Goal: Communication & Community: Answer question/provide support

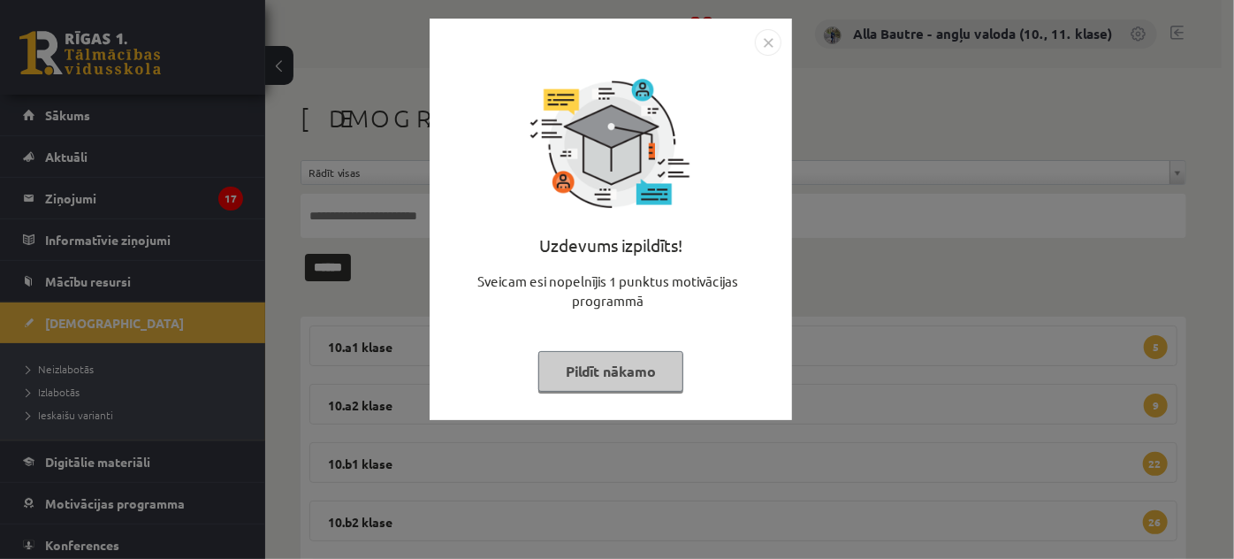
click at [769, 43] on img "Close" at bounding box center [768, 42] width 27 height 27
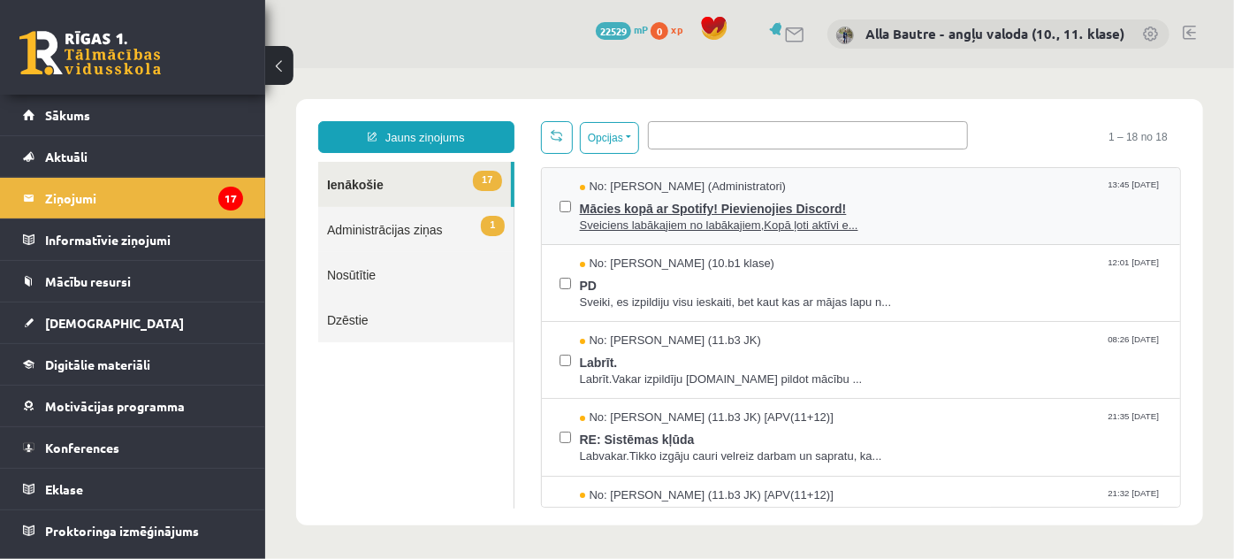
click at [677, 222] on span "Sveiciens labākajiem no labākajiem,Kopā ļoti aktīvi e..." at bounding box center [871, 225] width 584 height 17
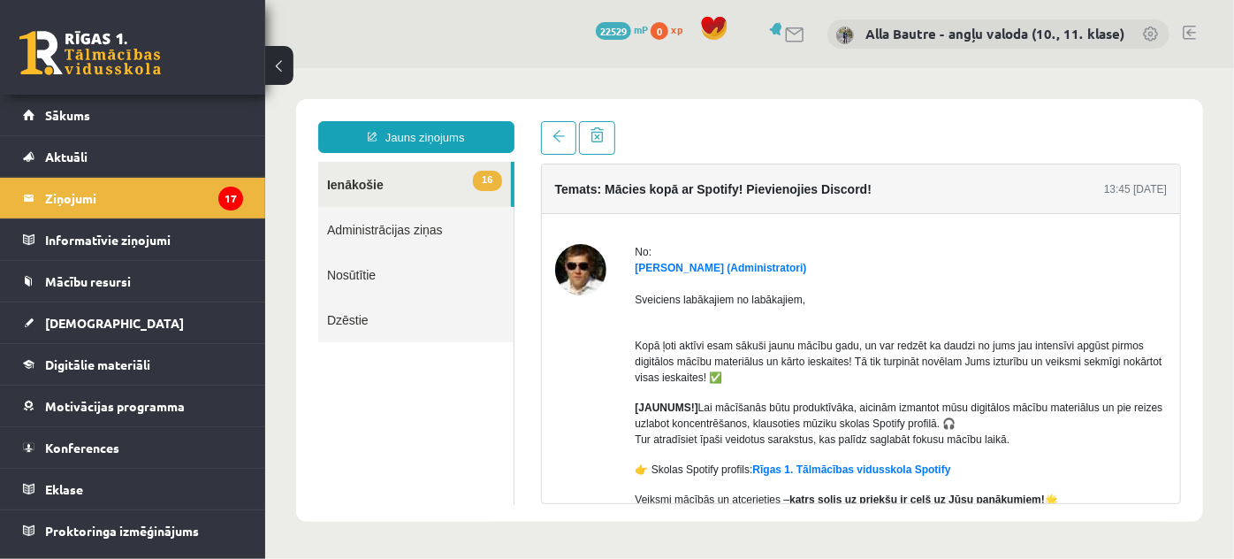
click at [359, 183] on link "16 Ienākošie" at bounding box center [413, 183] width 193 height 45
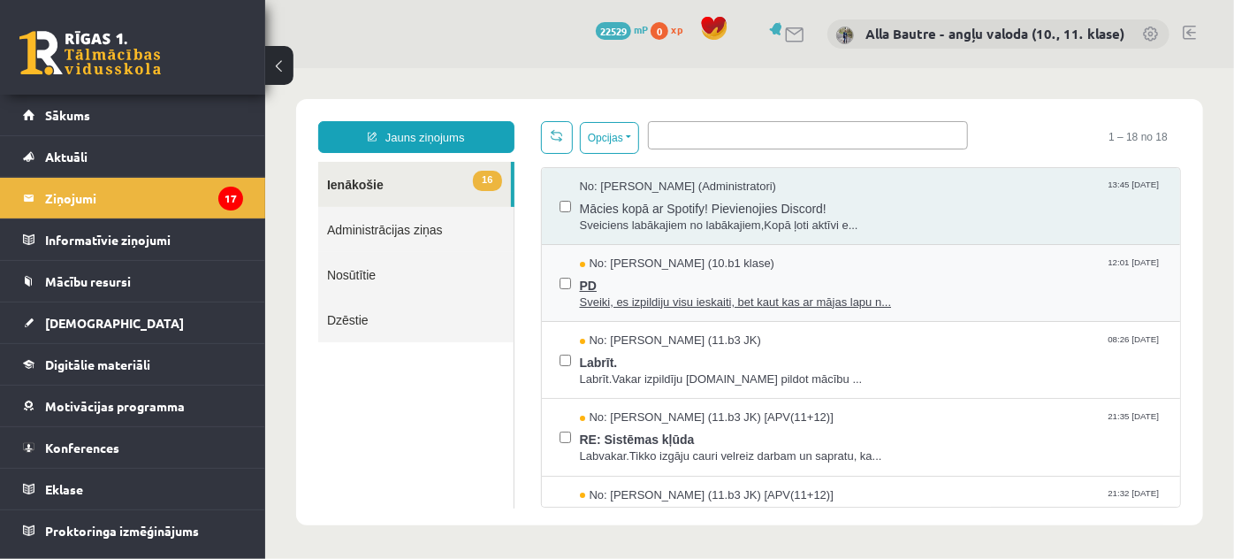
click at [654, 295] on span "Sveiki, es izpildiju visu ieskaiti, bet kaut kas ar mājas lapu n..." at bounding box center [871, 302] width 584 height 17
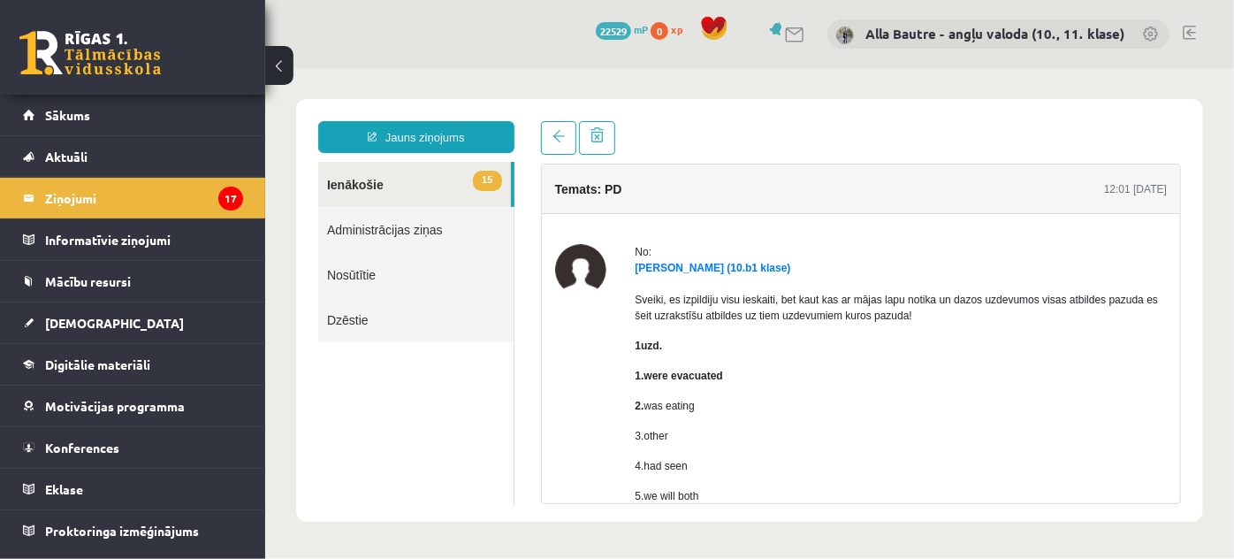
click at [352, 182] on link "15 Ienākošie" at bounding box center [413, 183] width 193 height 45
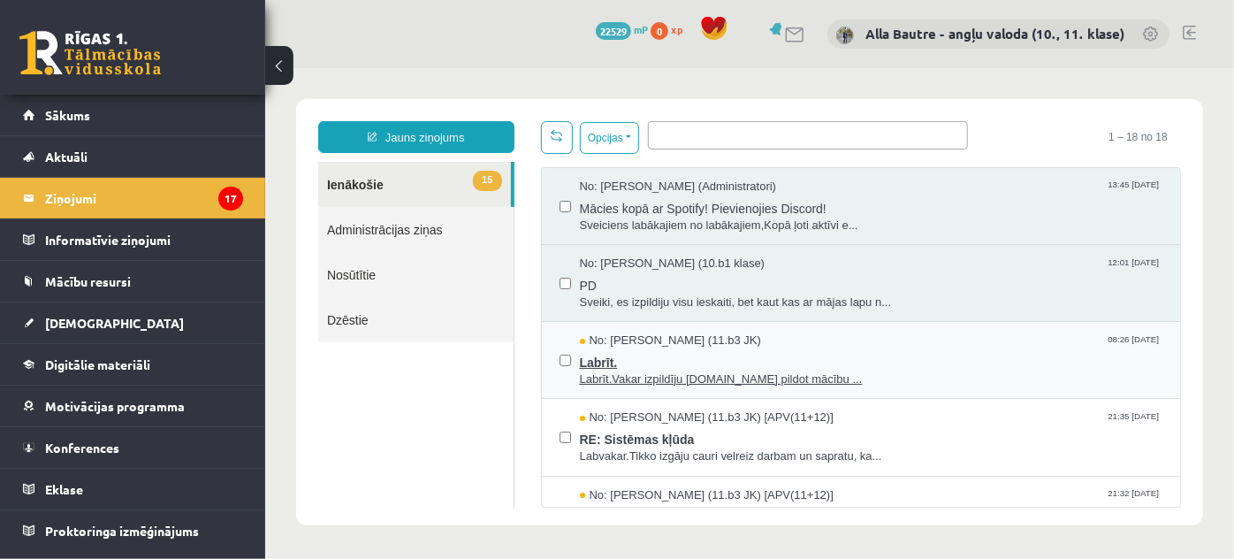
click at [615, 373] on span "Labrīt.Vakar izpildīju ieskaiti.Bet pildot mācību ..." at bounding box center [871, 379] width 584 height 17
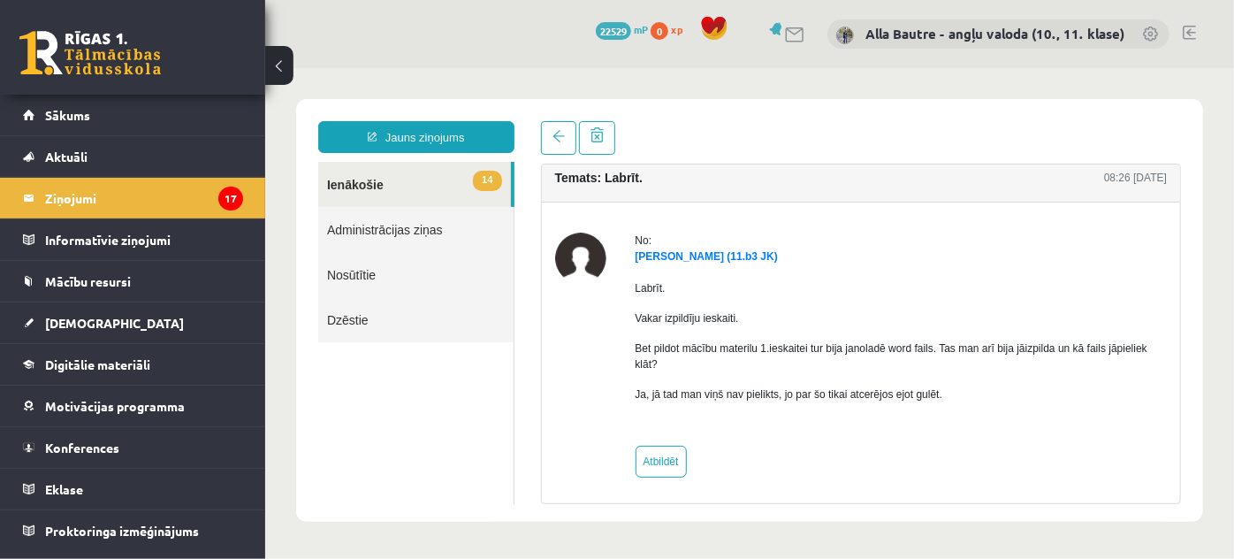
scroll to position [15, 0]
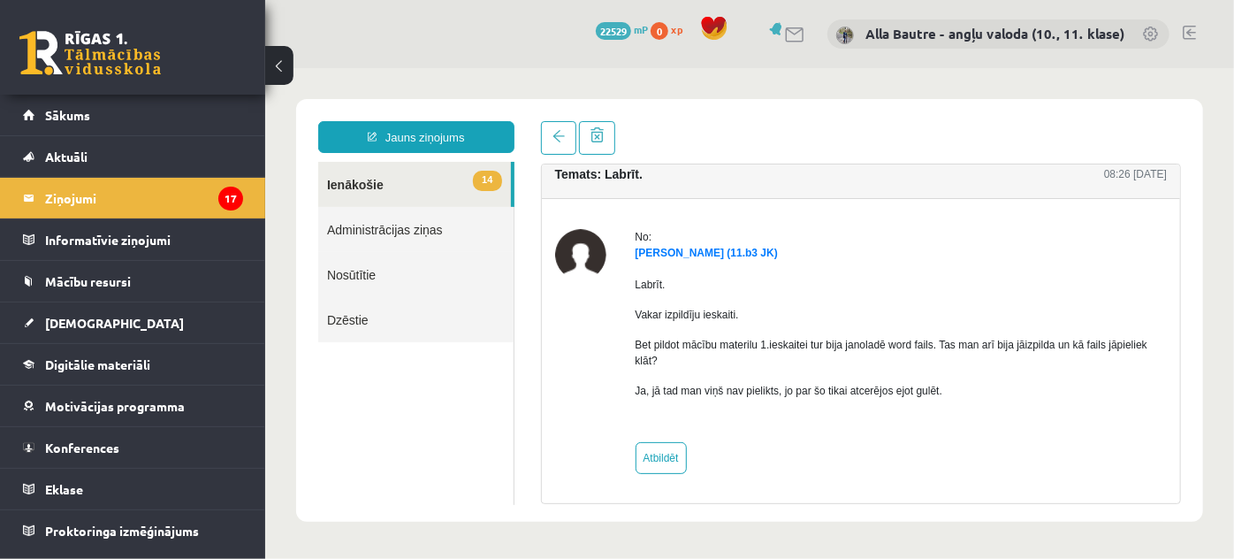
click at [351, 182] on link "14 Ienākošie" at bounding box center [413, 183] width 193 height 45
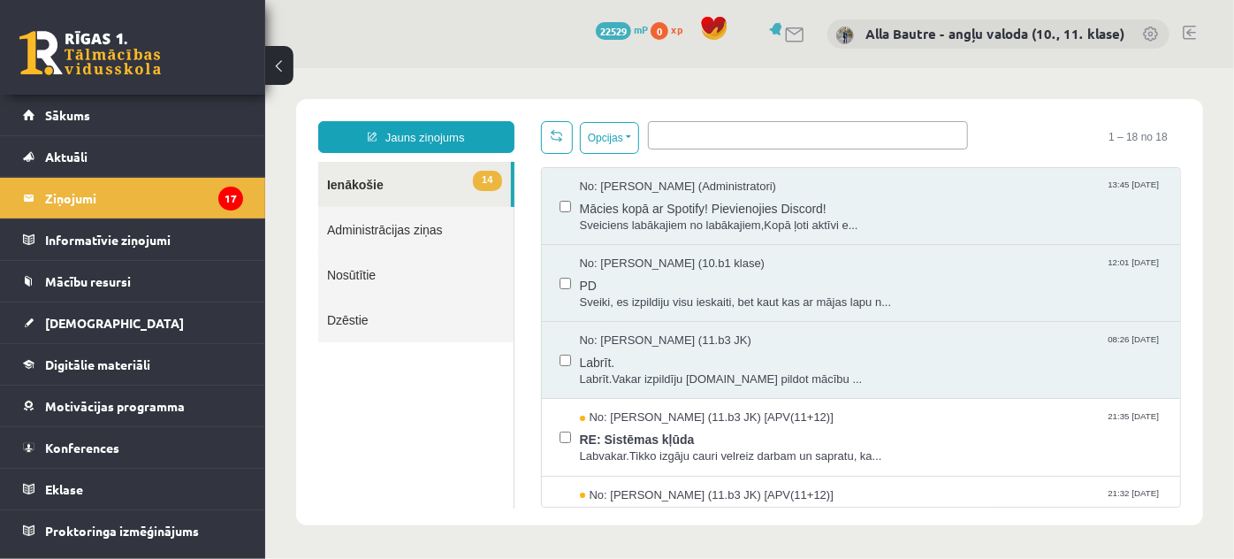
scroll to position [0, 0]
click at [627, 135] on button "Opcijas" at bounding box center [608, 137] width 59 height 32
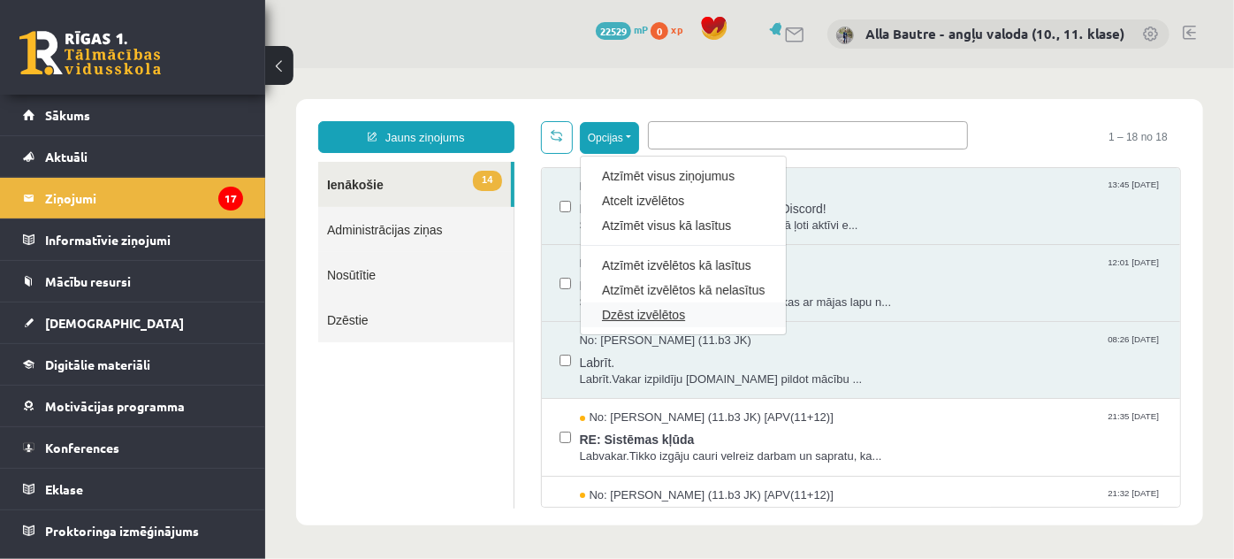
click at [616, 310] on link "Dzēst izvēlētos" at bounding box center [682, 314] width 163 height 18
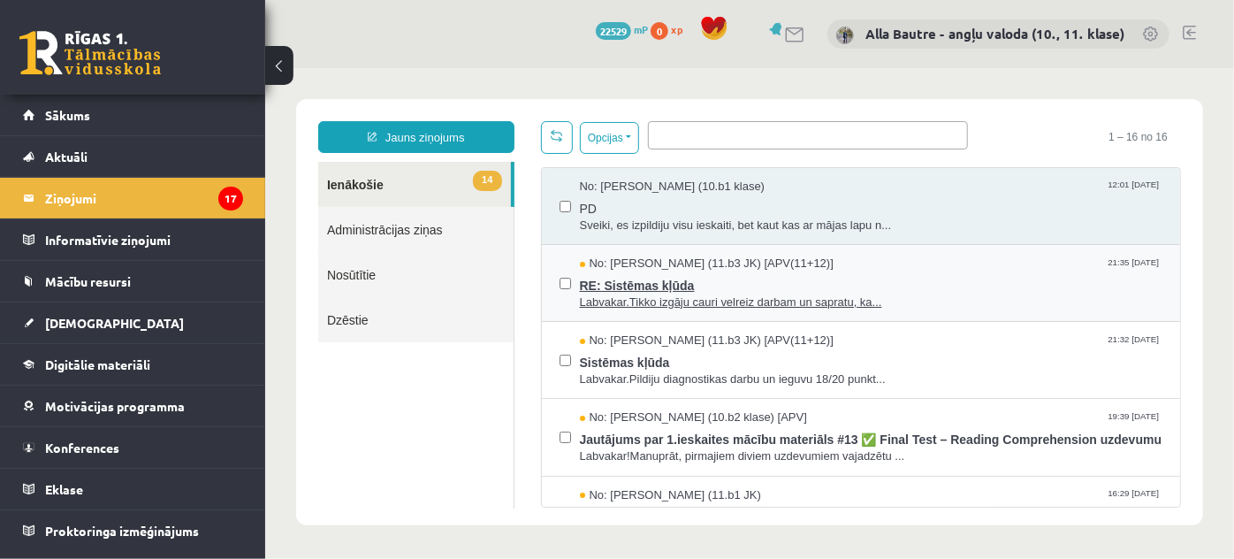
click at [646, 294] on span "Labvakar.Tikko izgāju cauri velreiz darbam un sapratu, ka..." at bounding box center [871, 302] width 584 height 17
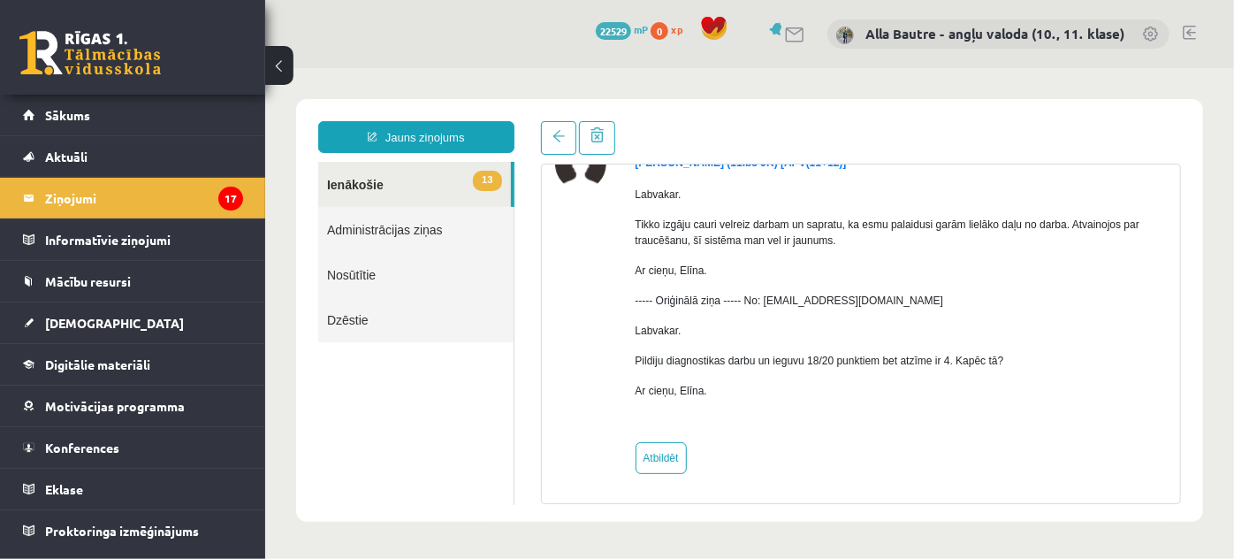
scroll to position [25, 0]
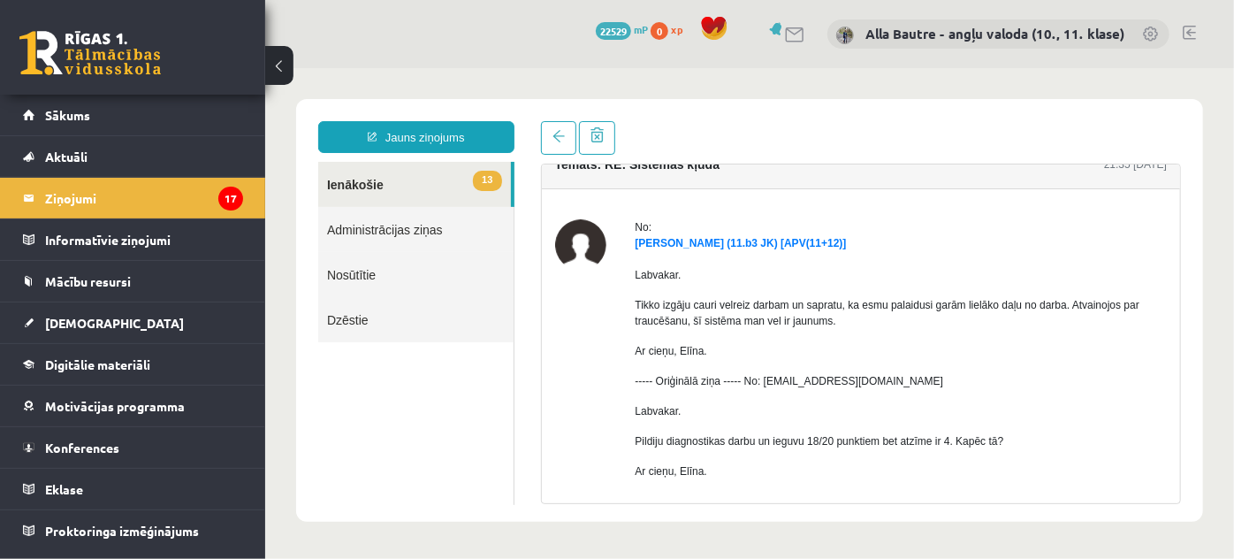
click at [339, 186] on link "13 Ienākošie" at bounding box center [413, 183] width 193 height 45
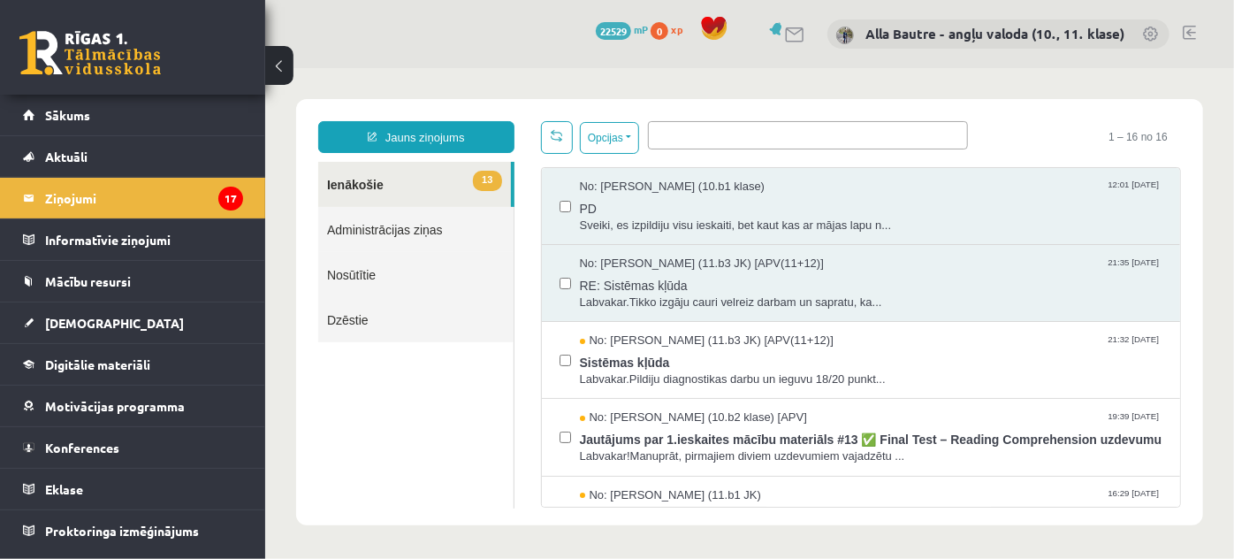
scroll to position [0, 0]
click at [628, 138] on button "Opcijas" at bounding box center [608, 137] width 59 height 32
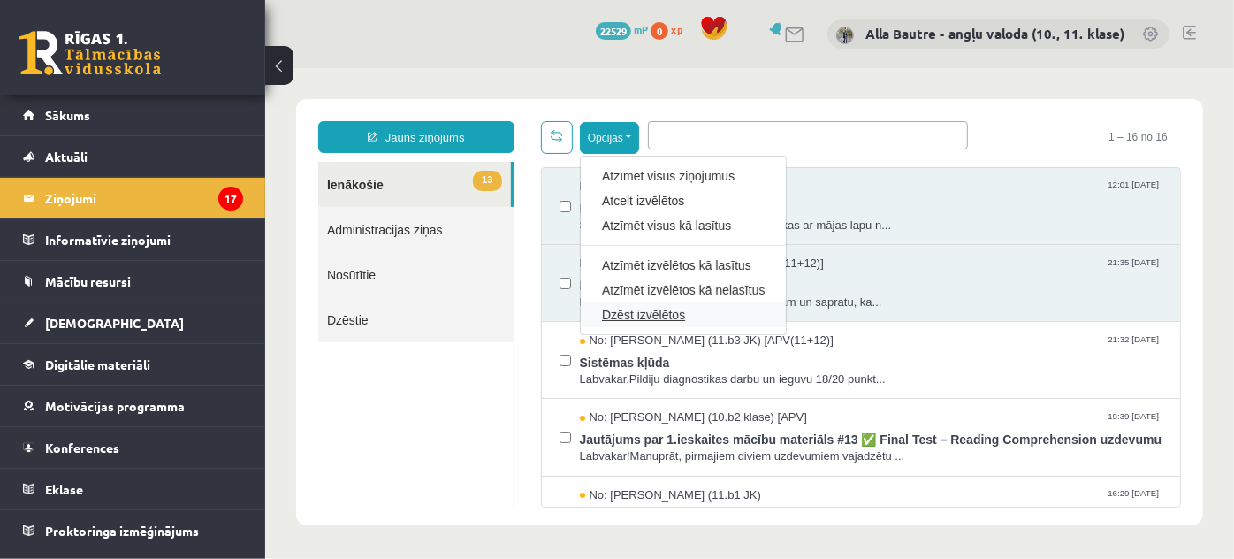
click at [624, 309] on link "Dzēst izvēlētos" at bounding box center [682, 314] width 163 height 18
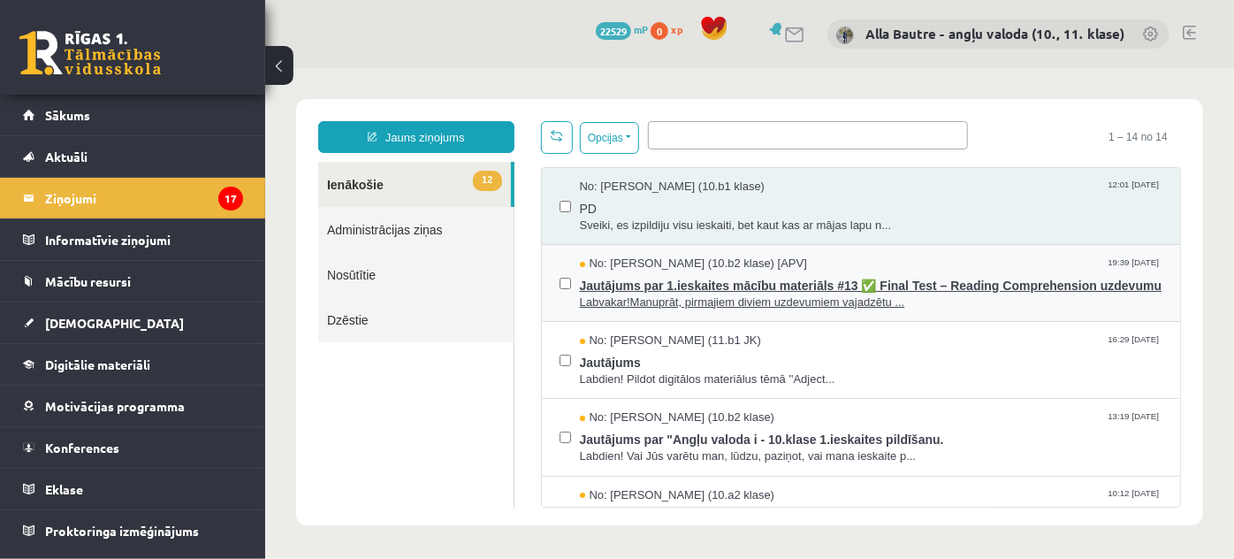
click at [748, 274] on span "Jautājums par 1.ieskaites mācību materiāls #13 ✅ Final Test – Reading Comprehen…" at bounding box center [871, 282] width 584 height 22
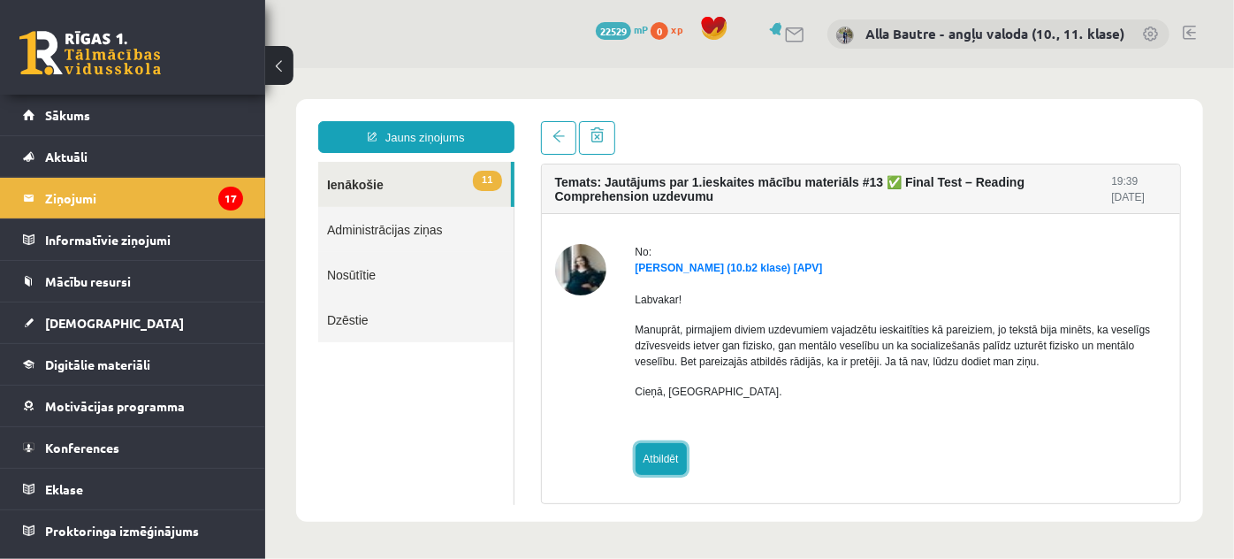
click at [673, 456] on link "Atbildēt" at bounding box center [660, 458] width 51 height 32
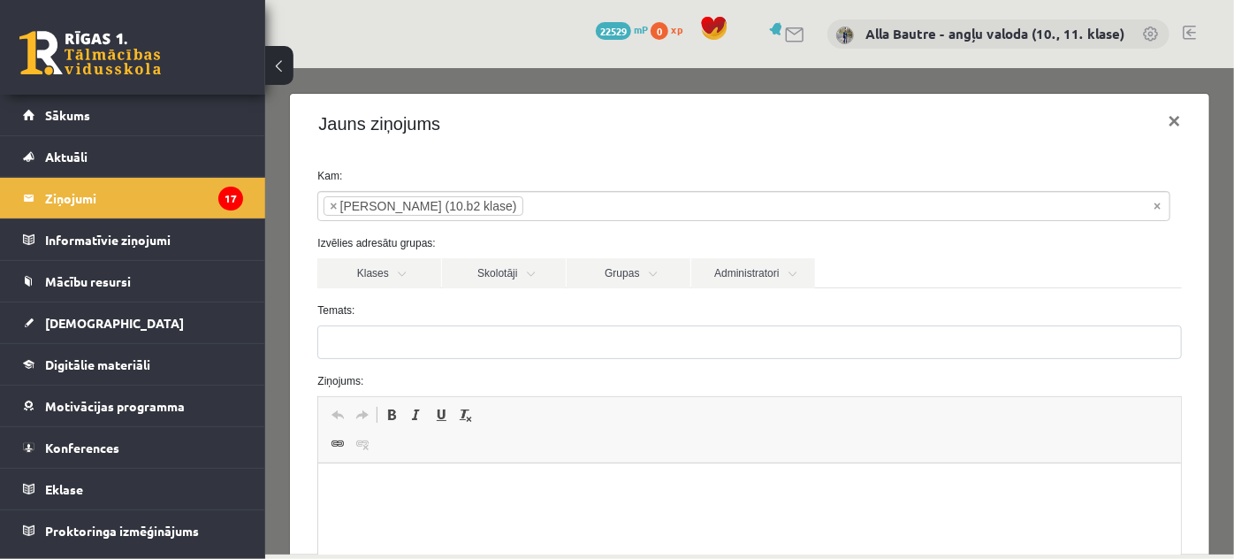
type input "**********"
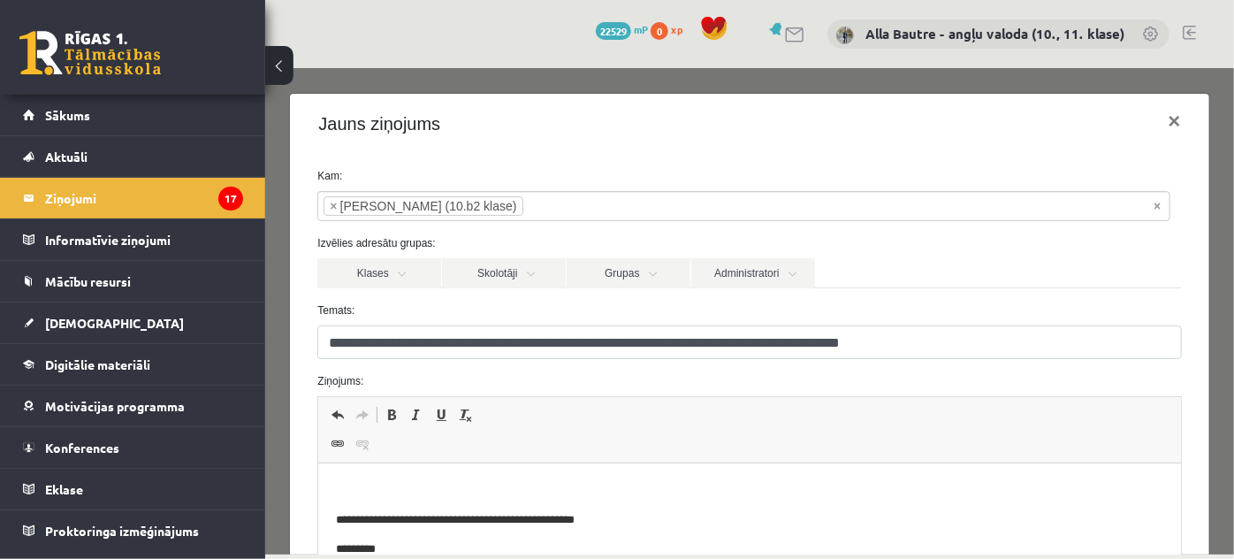
click at [401, 480] on html "**********" at bounding box center [749, 558] width 862 height 191
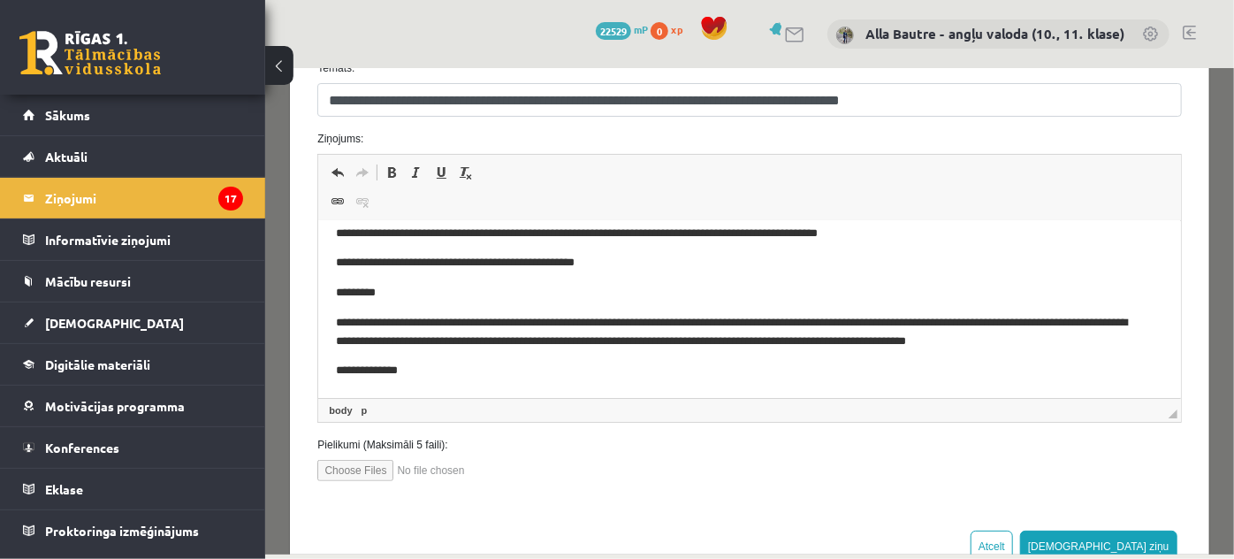
scroll to position [248, 0]
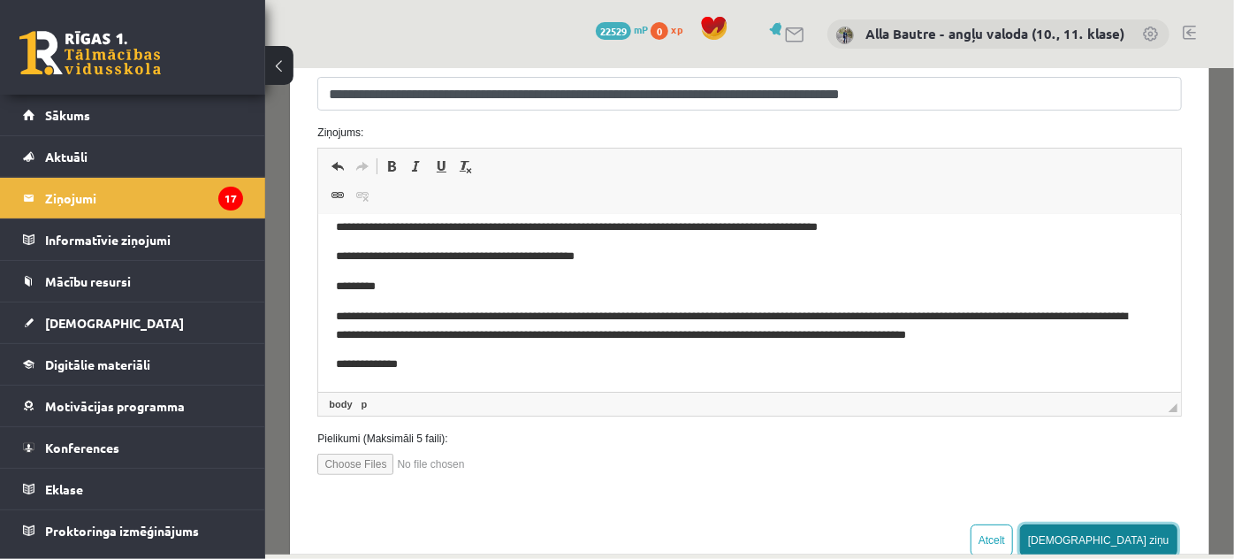
click at [1131, 536] on button "Sūtīt ziņu" at bounding box center [1098, 539] width 157 height 32
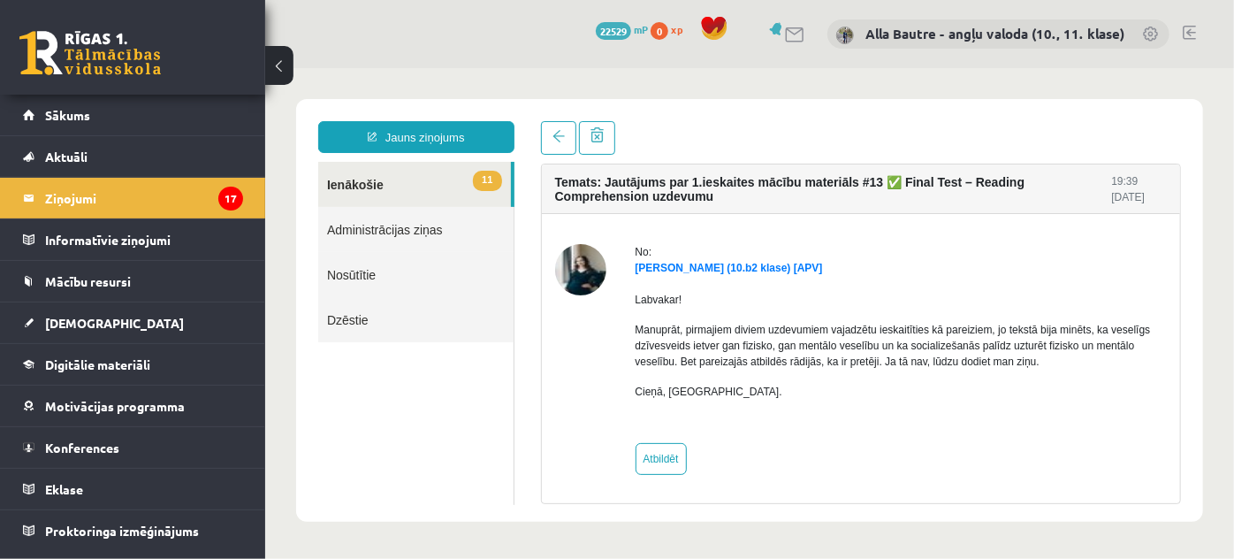
scroll to position [0, 0]
click at [371, 184] on link "11 Ienākošie" at bounding box center [413, 183] width 193 height 45
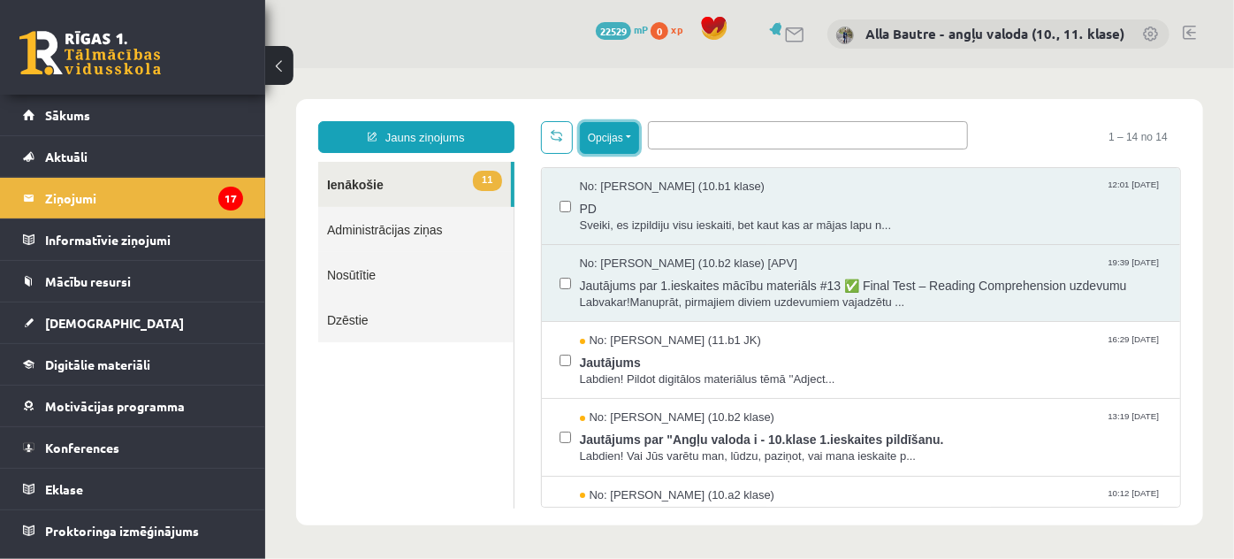
click at [631, 137] on button "Opcijas" at bounding box center [608, 137] width 59 height 32
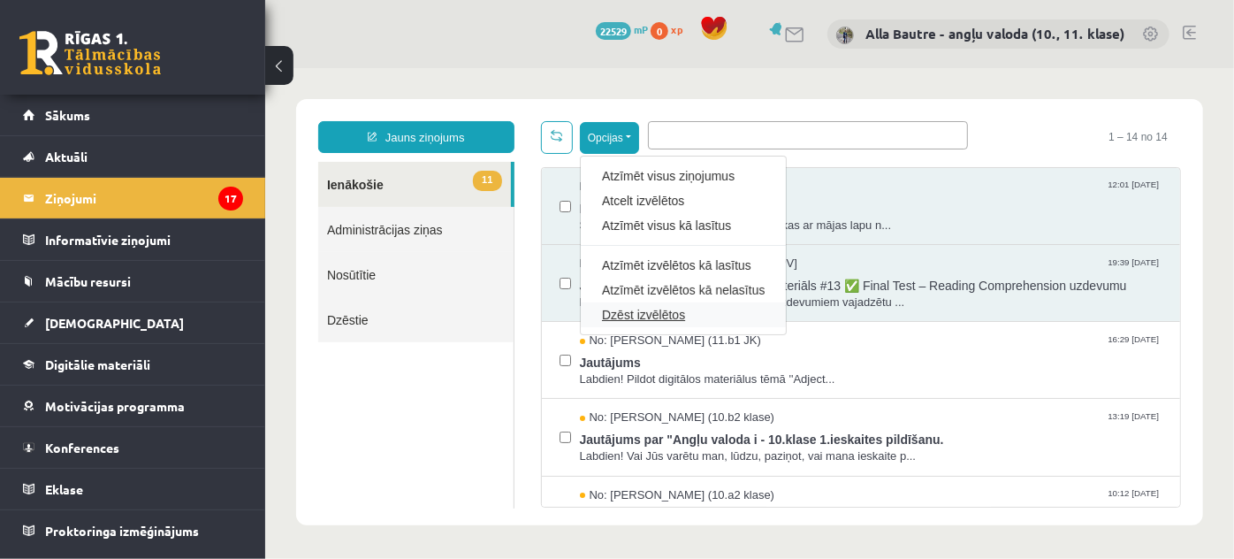
click at [631, 306] on link "Dzēst izvēlētos" at bounding box center [682, 314] width 163 height 18
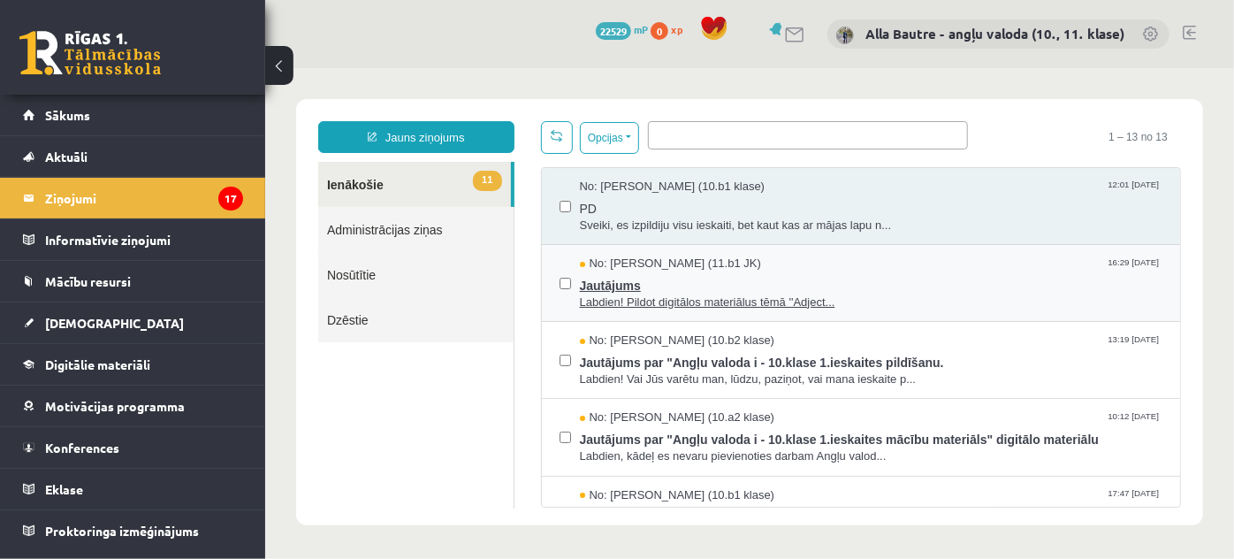
click at [631, 302] on span "Labdien! Pildot digitālos materiālus tēmā ''Adject..." at bounding box center [871, 302] width 584 height 17
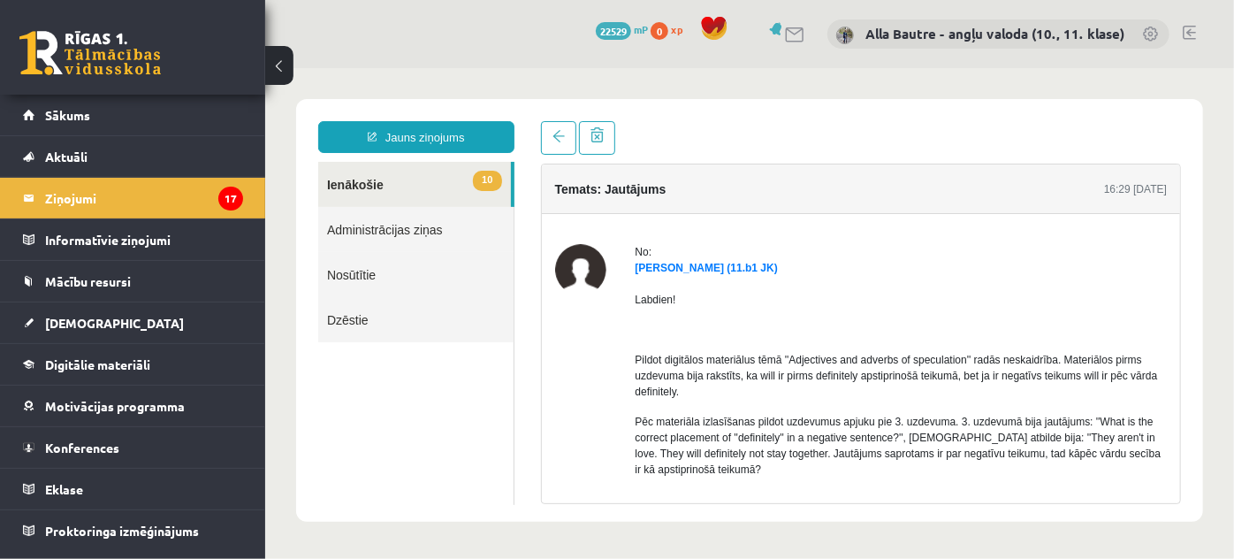
click at [355, 178] on link "10 Ienākošie" at bounding box center [413, 183] width 193 height 45
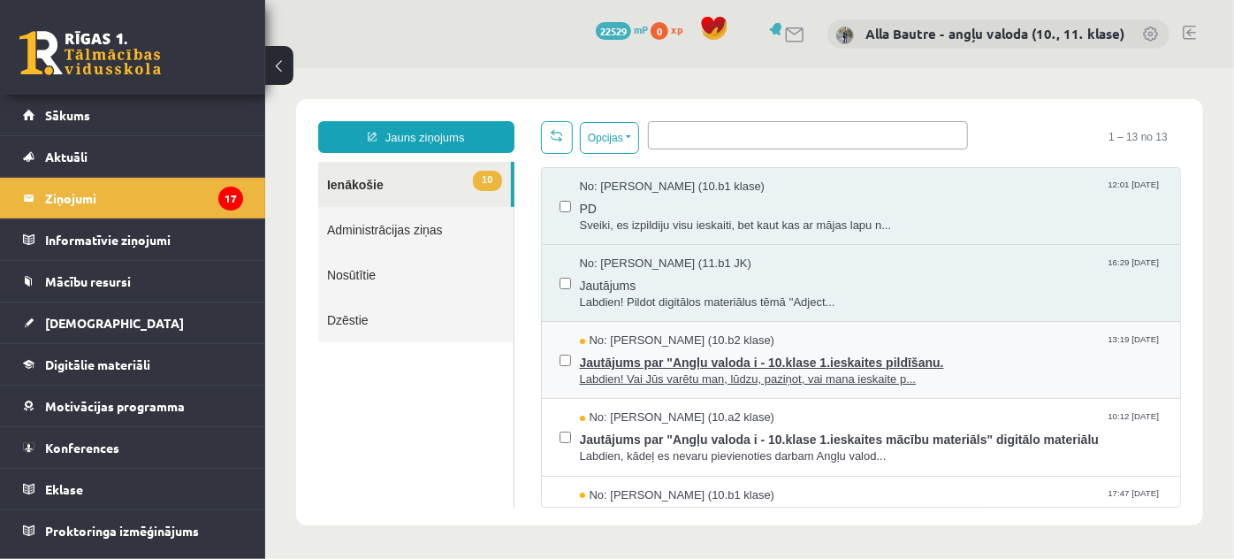
click at [719, 378] on span "Labdien! Vai Jūs varētu man, lūdzu, paziņot, vai mana ieskaite p..." at bounding box center [871, 379] width 584 height 17
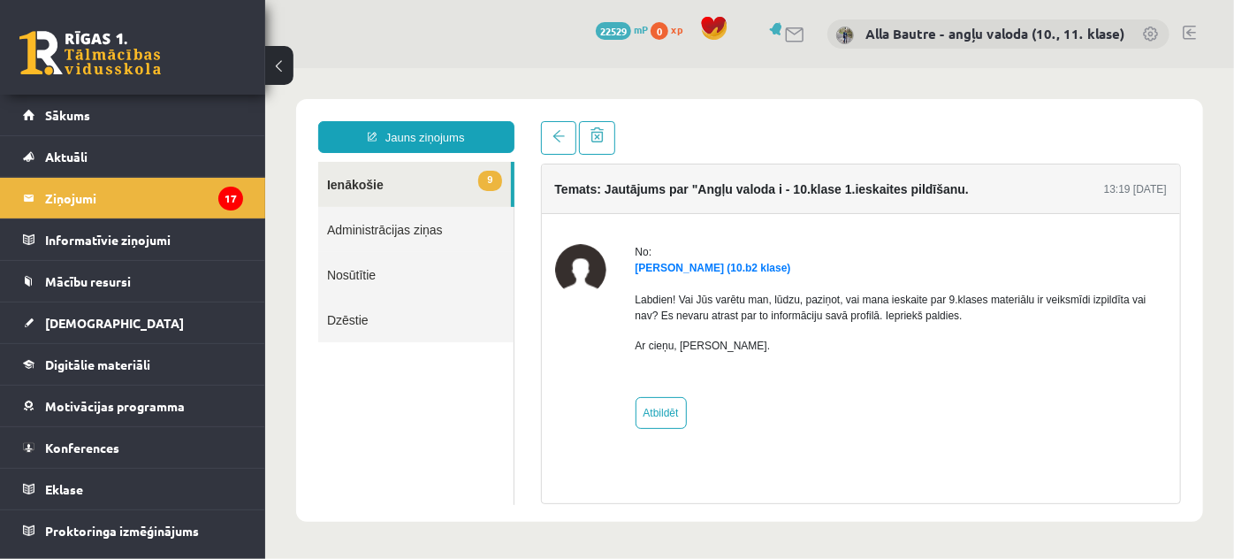
click at [339, 181] on link "9 Ienākošie" at bounding box center [413, 183] width 193 height 45
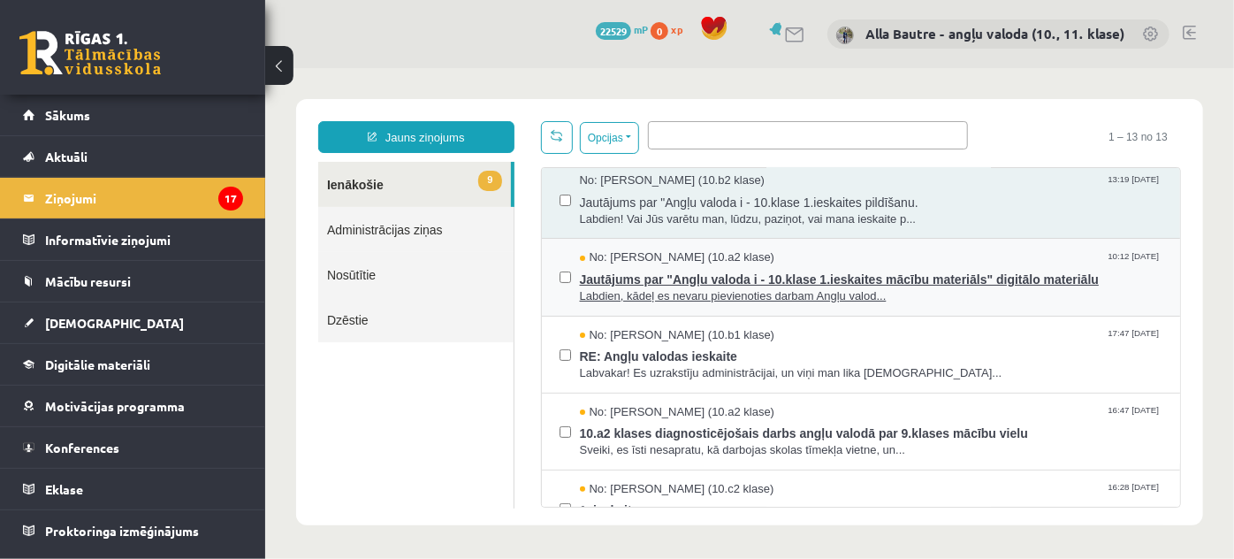
click at [737, 274] on span "Jautājums par "Angļu valoda i - 10.klase 1.ieskaites mācību materiāls" digitālo…" at bounding box center [871, 276] width 584 height 22
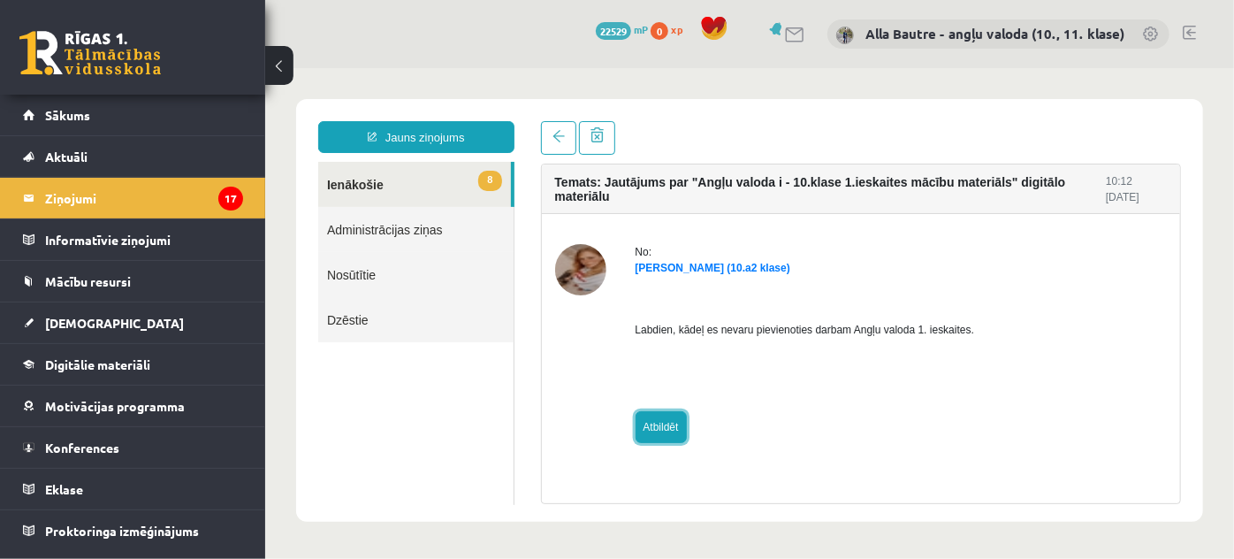
click at [656, 428] on link "Atbildēt" at bounding box center [660, 426] width 51 height 32
type input "**********"
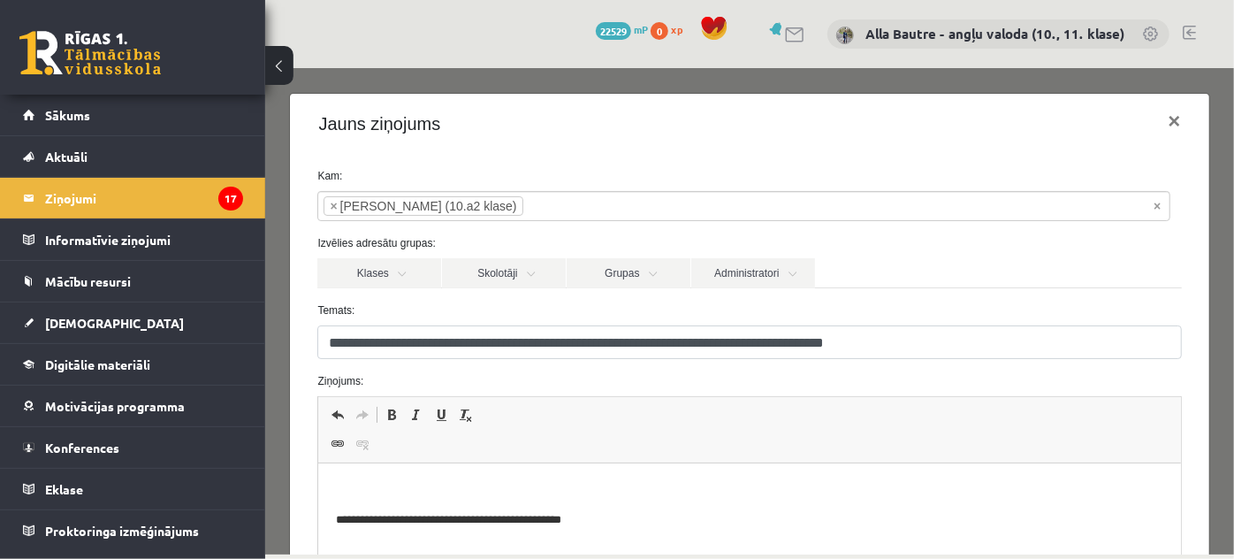
click at [416, 484] on p "Editor, wiswyg-editor-47024888189760-1757683627-59" at bounding box center [749, 490] width 827 height 19
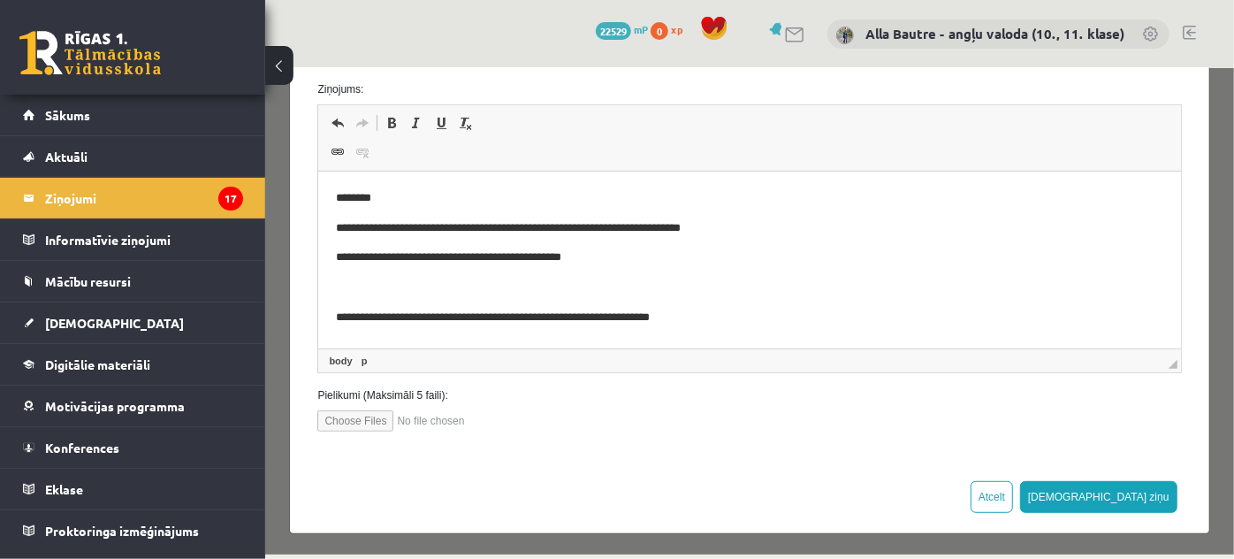
scroll to position [294, 0]
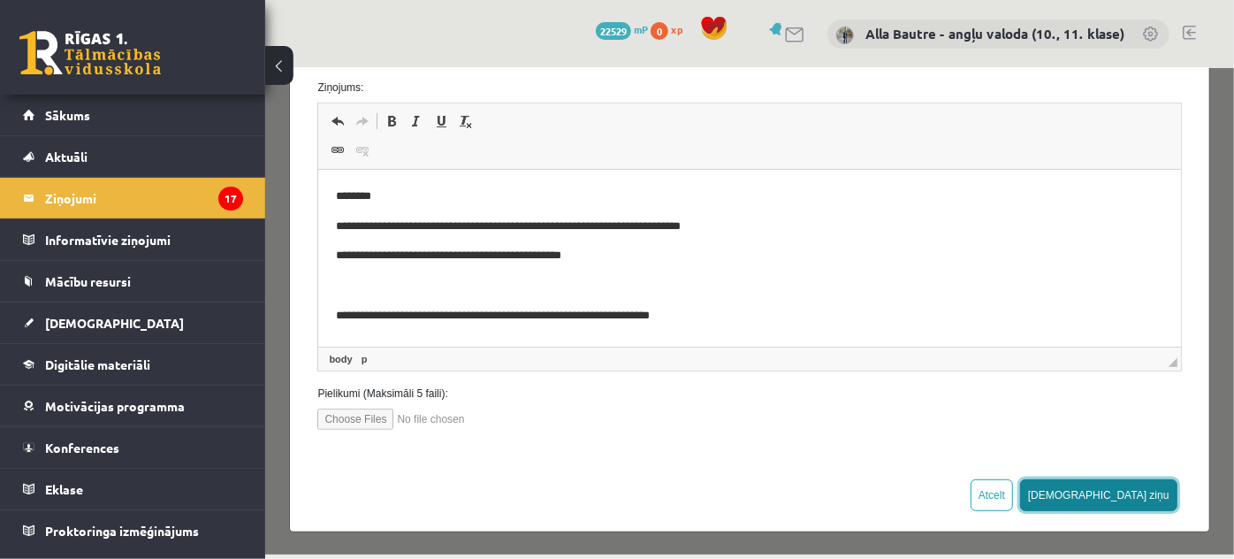
click at [1147, 491] on button "Sūtīt ziņu" at bounding box center [1098, 494] width 157 height 32
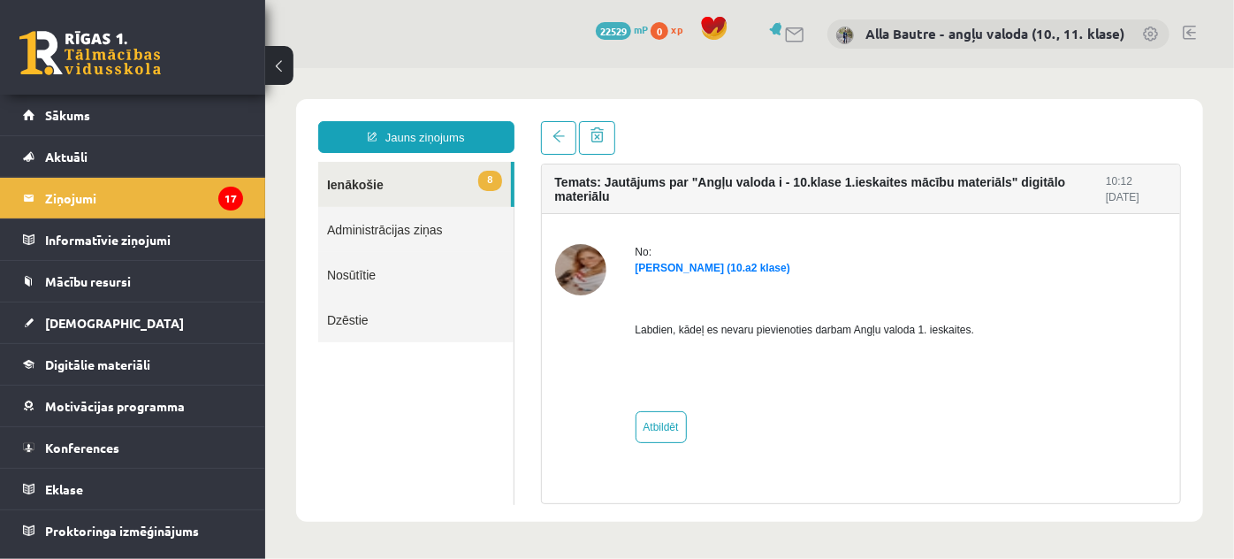
scroll to position [0, 0]
click at [353, 181] on link "8 Ienākošie" at bounding box center [413, 183] width 193 height 45
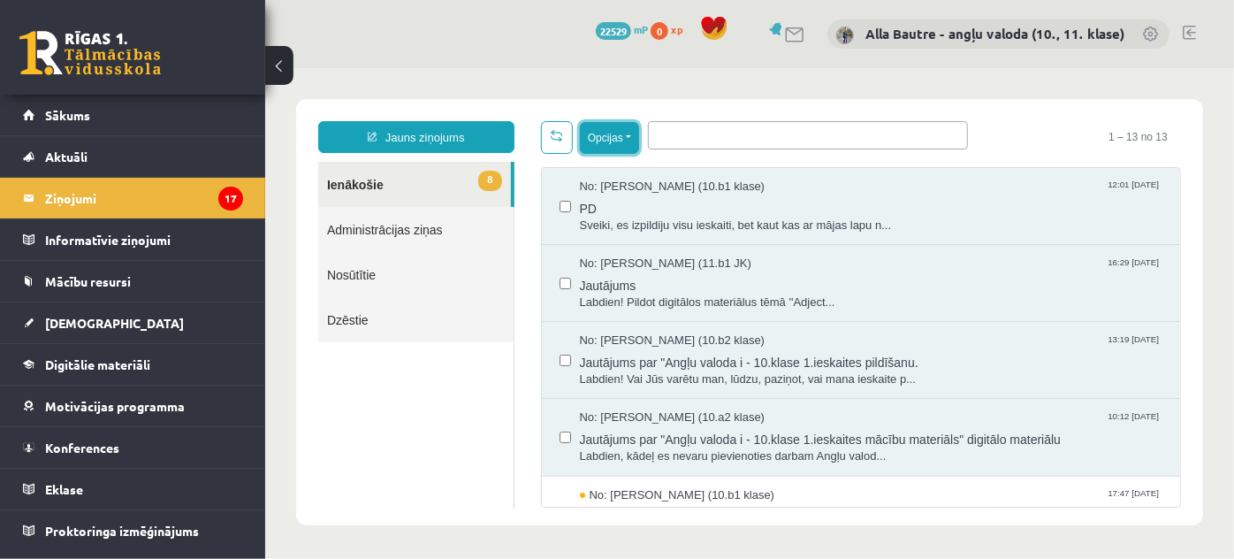
click at [629, 137] on button "Opcijas" at bounding box center [608, 137] width 59 height 32
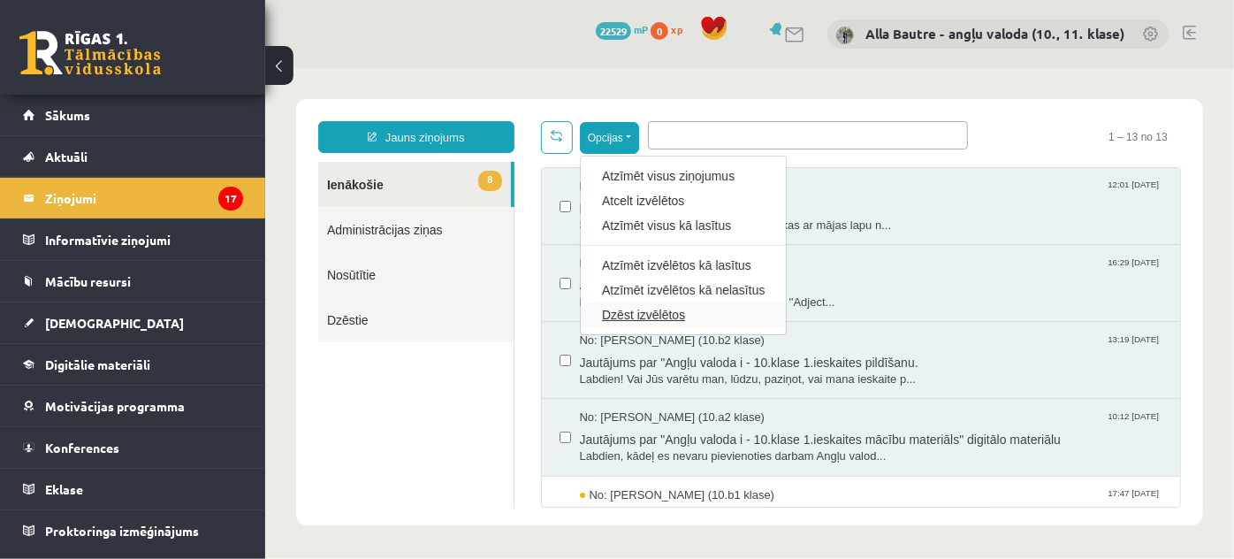
click at [637, 309] on link "Dzēst izvēlētos" at bounding box center [682, 314] width 163 height 18
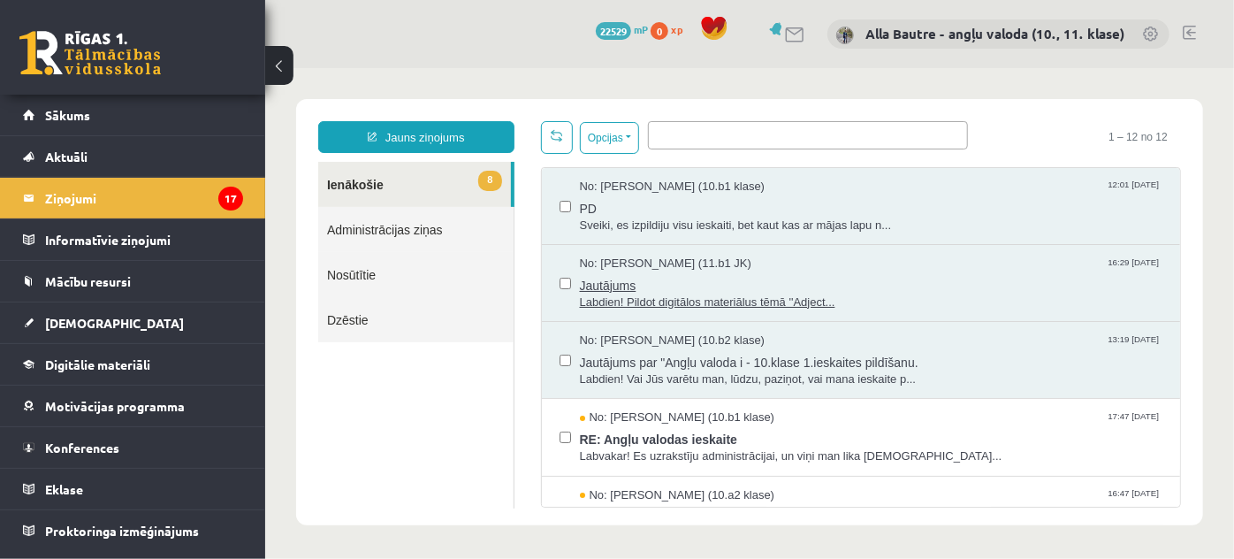
scroll to position [80, 0]
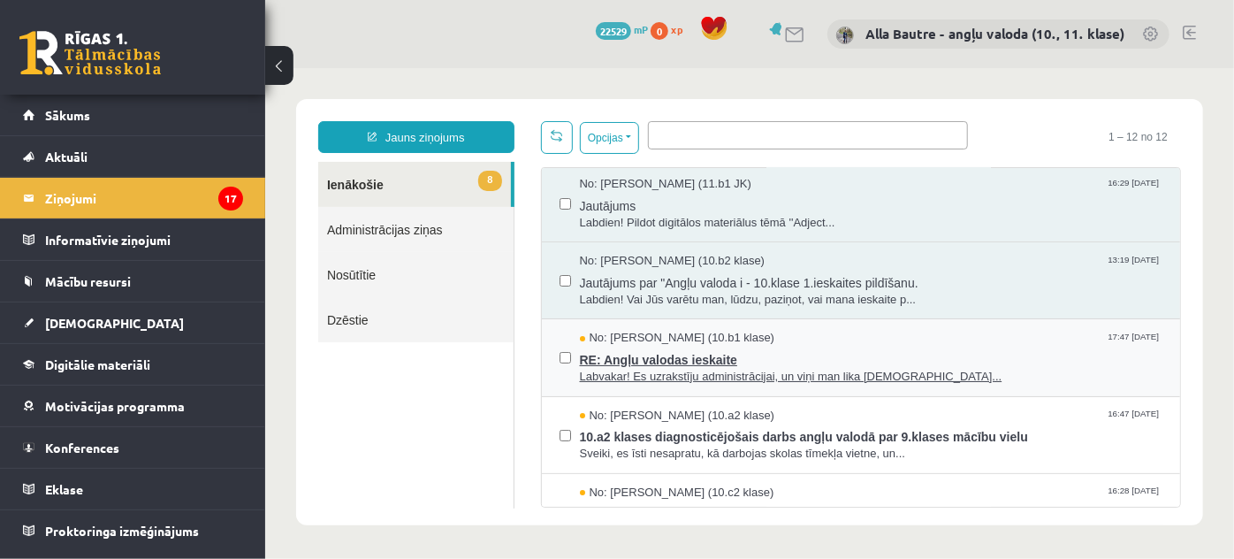
click at [707, 369] on span "Labvakar! Es uzrakstīju administrācijai, un viņi man lika nosūtī..." at bounding box center [871, 376] width 584 height 17
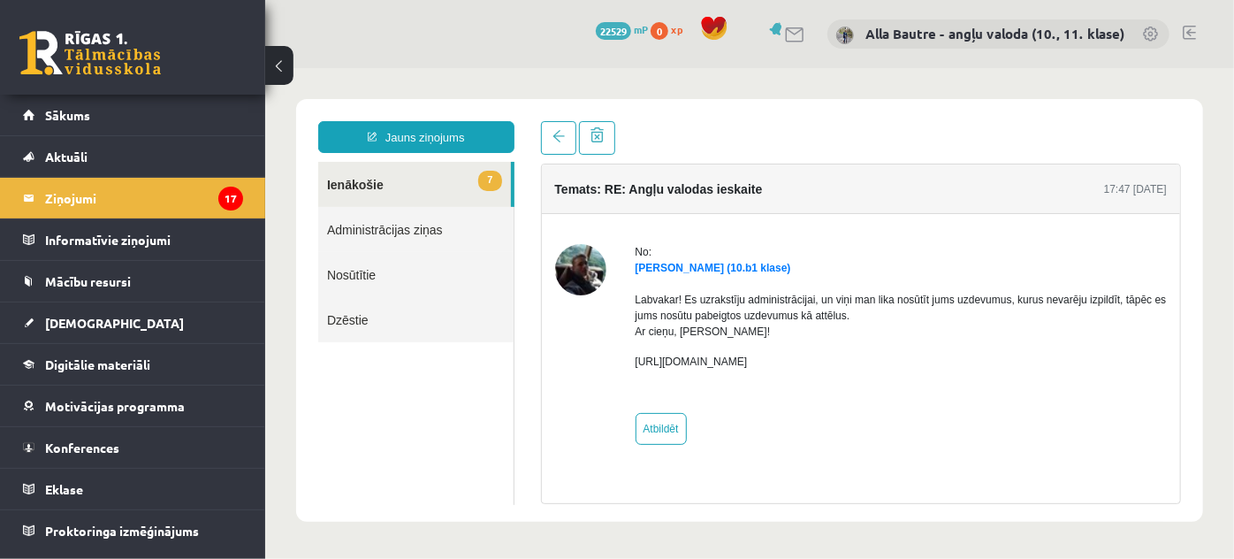
scroll to position [0, 0]
click at [348, 181] on link "7 Ienākošie" at bounding box center [413, 183] width 193 height 45
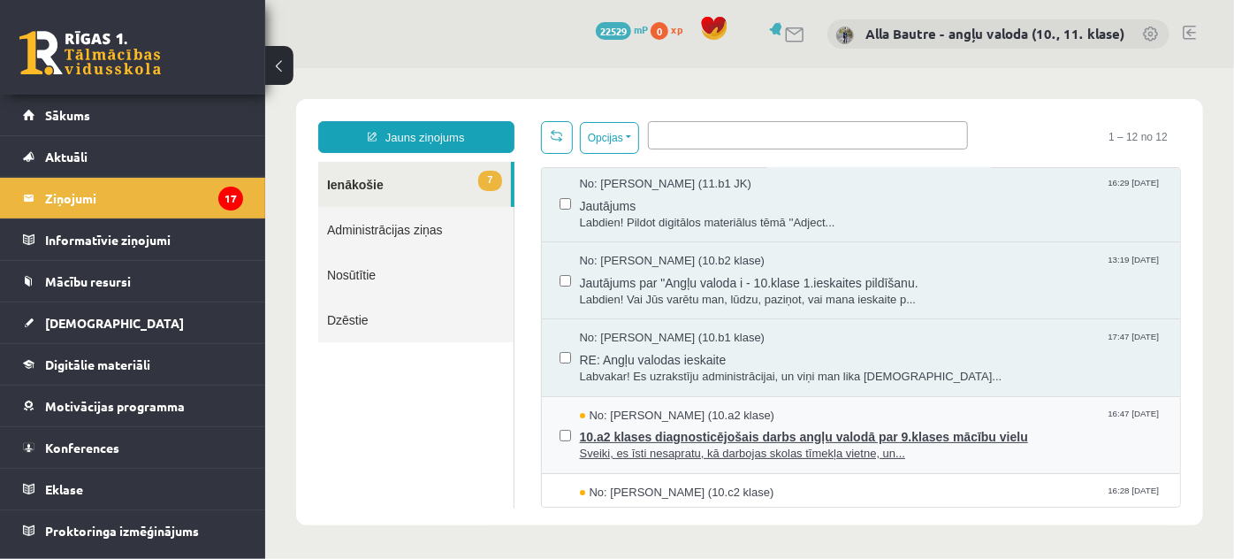
click at [763, 423] on span "10.a2 klases diagnosticējošais darbs angļu valodā par 9.klases mācību vielu" at bounding box center [871, 434] width 584 height 22
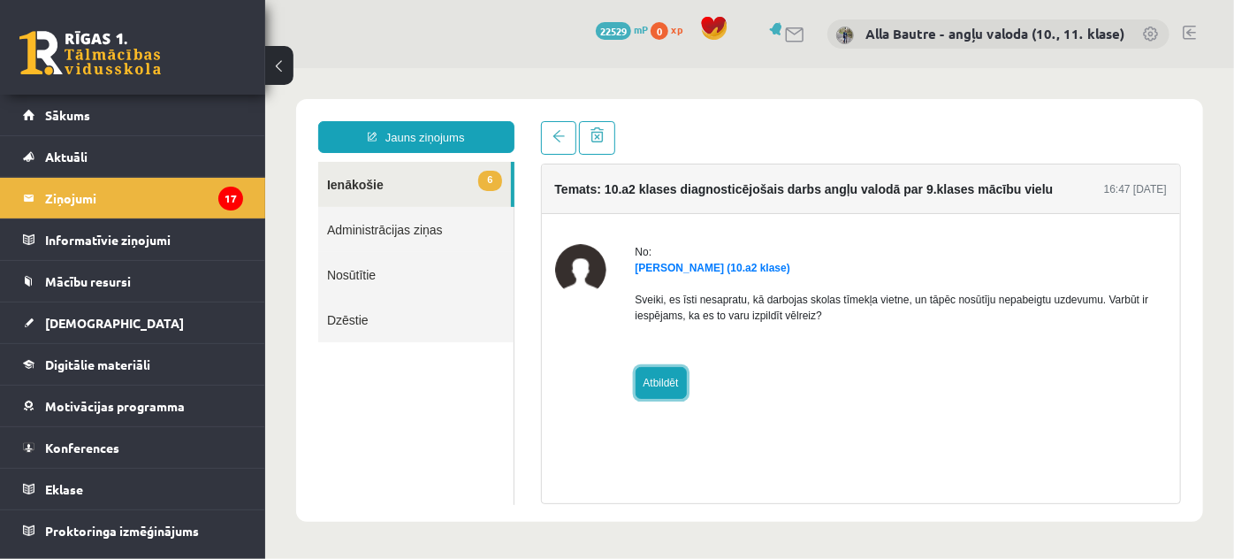
click at [660, 385] on link "Atbildēt" at bounding box center [660, 382] width 51 height 32
type input "**********"
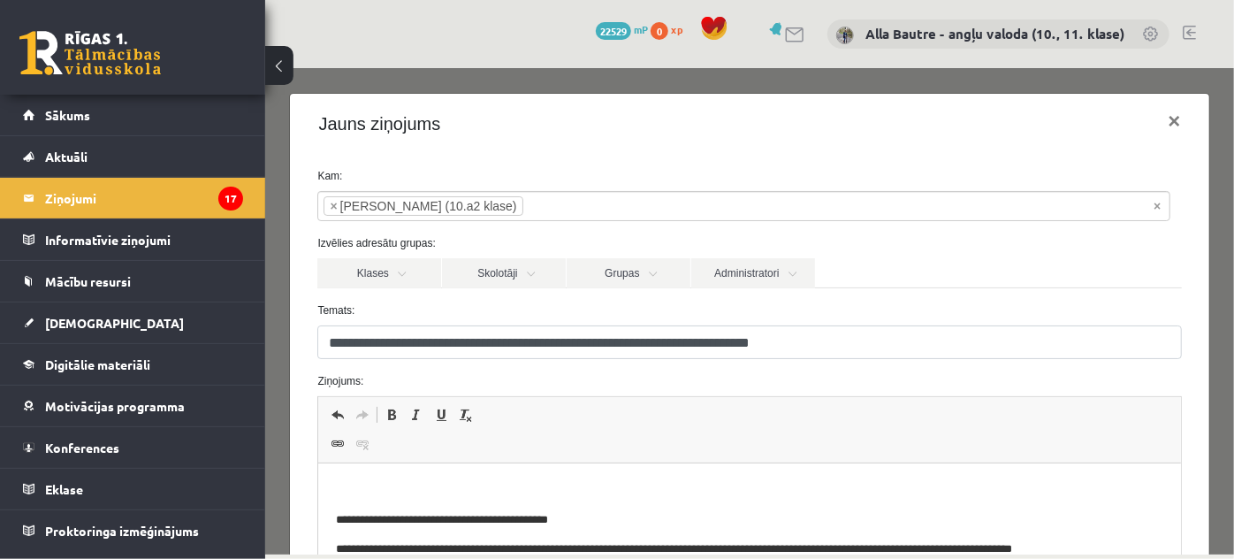
click at [386, 492] on p "Editor, wiswyg-editor-47024814090640-1757683704-552" at bounding box center [749, 490] width 827 height 19
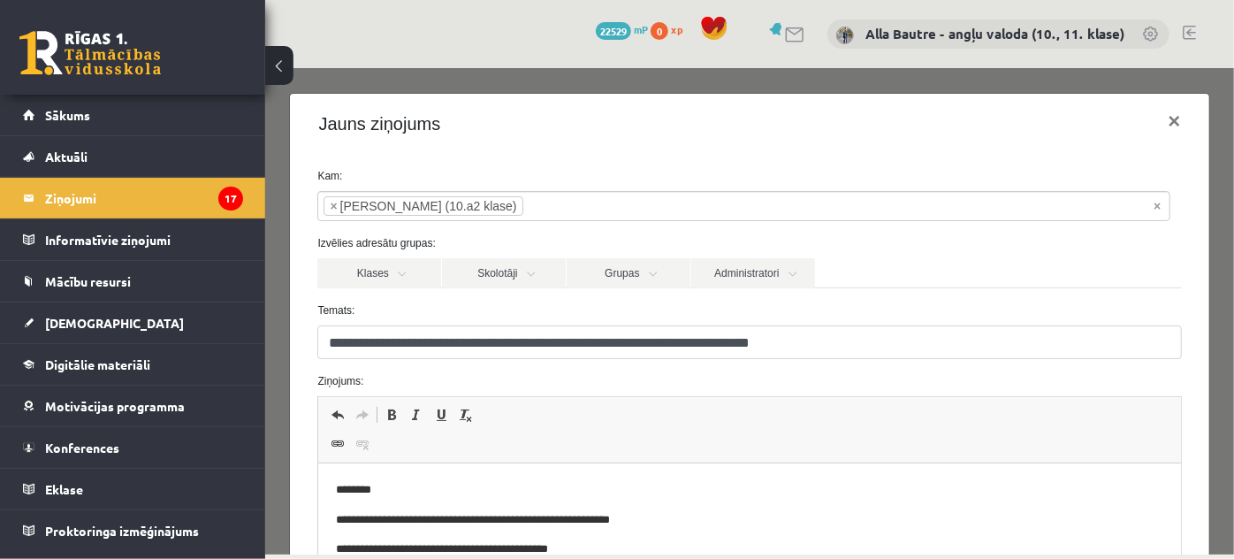
scroll to position [241, 0]
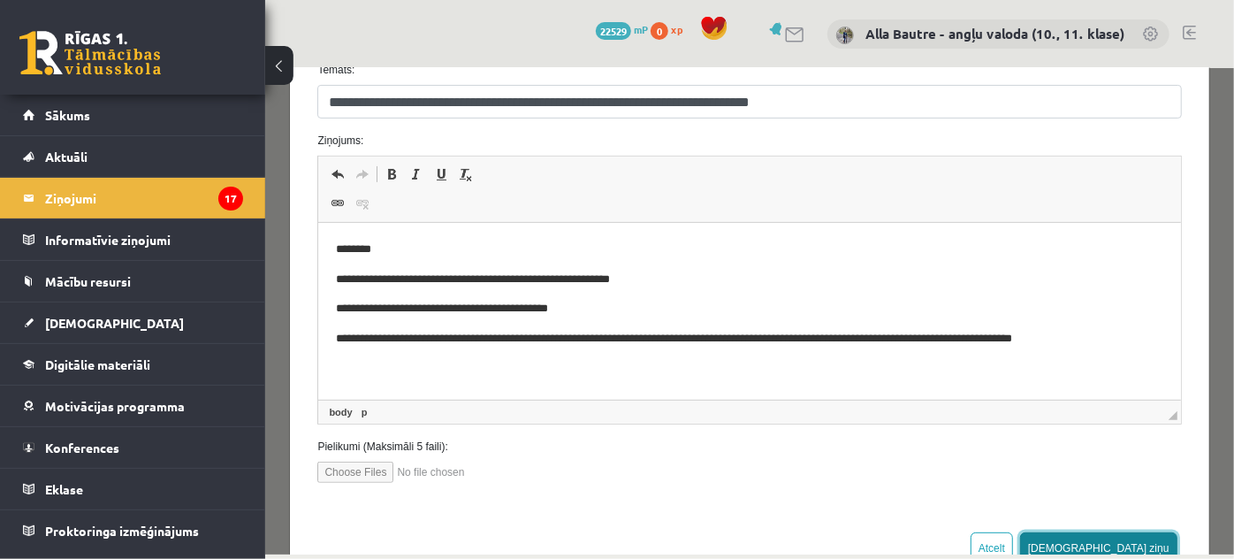
click at [1138, 536] on button "Sūtīt ziņu" at bounding box center [1098, 547] width 157 height 32
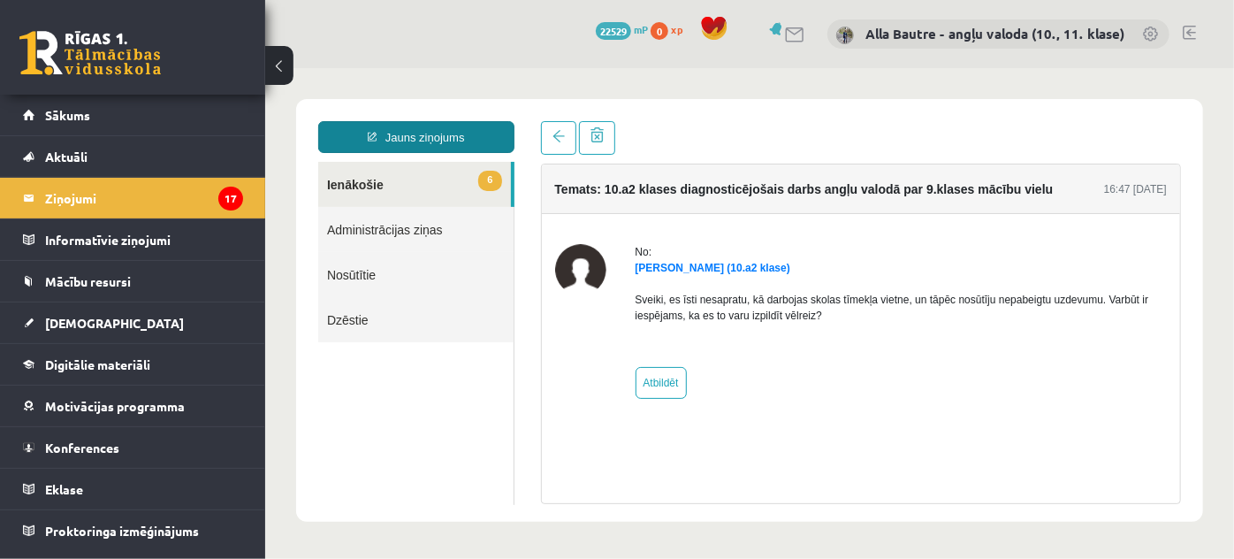
scroll to position [0, 0]
click at [378, 184] on link "6 Ienākošie" at bounding box center [413, 183] width 193 height 45
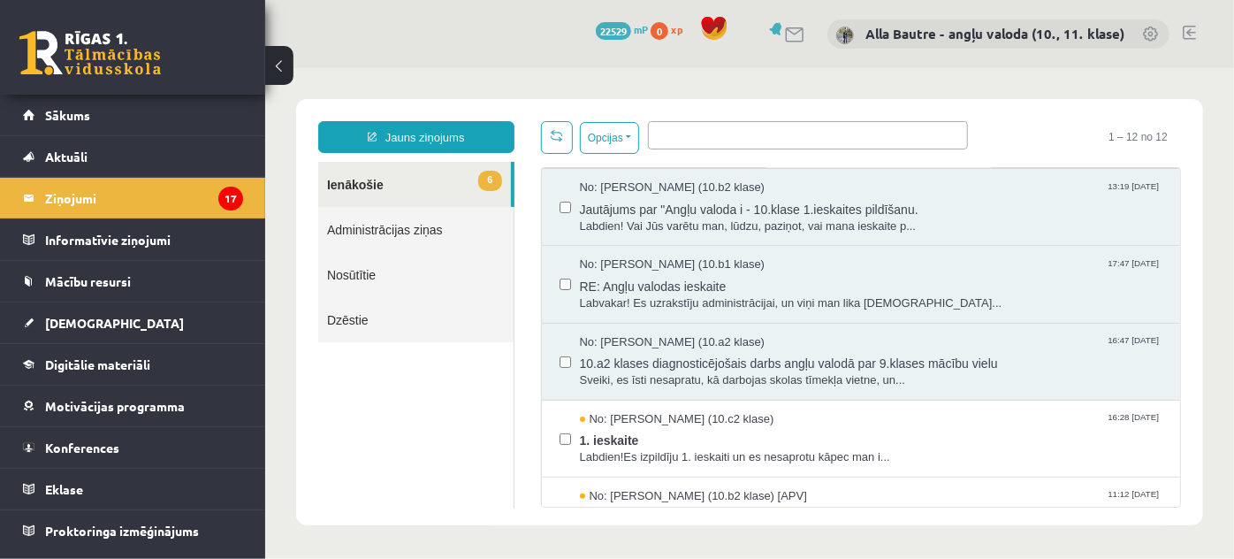
scroll to position [160, 0]
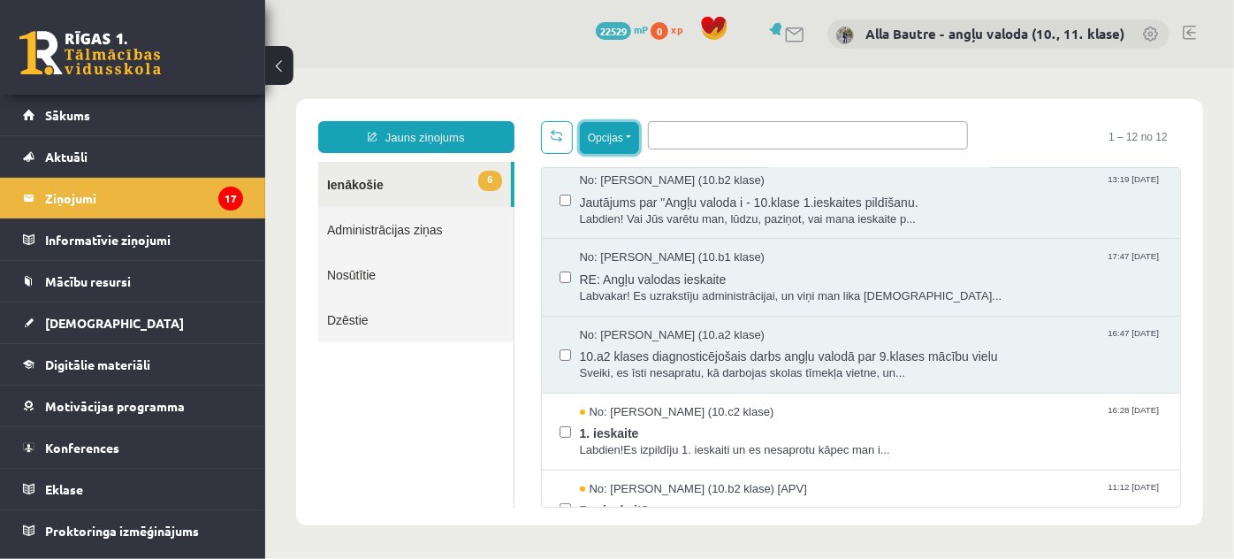
click at [630, 135] on button "Opcijas" at bounding box center [608, 137] width 59 height 32
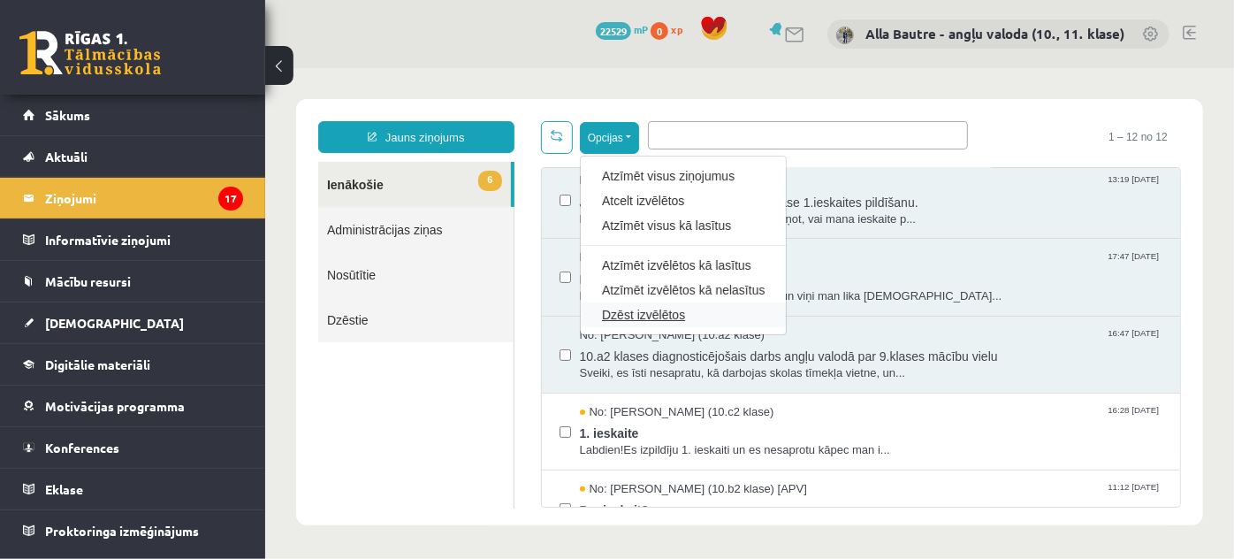
click at [614, 307] on link "Dzēst izvēlētos" at bounding box center [682, 314] width 163 height 18
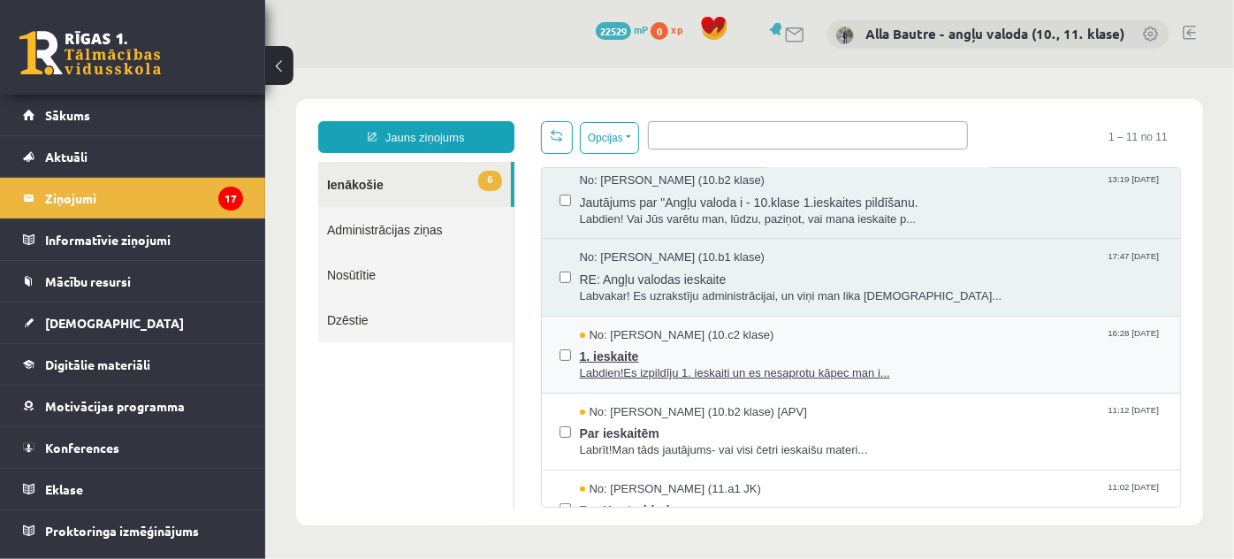
click at [678, 367] on span "Labdien!Es izpildīju 1. ieskaiti un es nesaprotu kāpec man i..." at bounding box center [871, 372] width 584 height 17
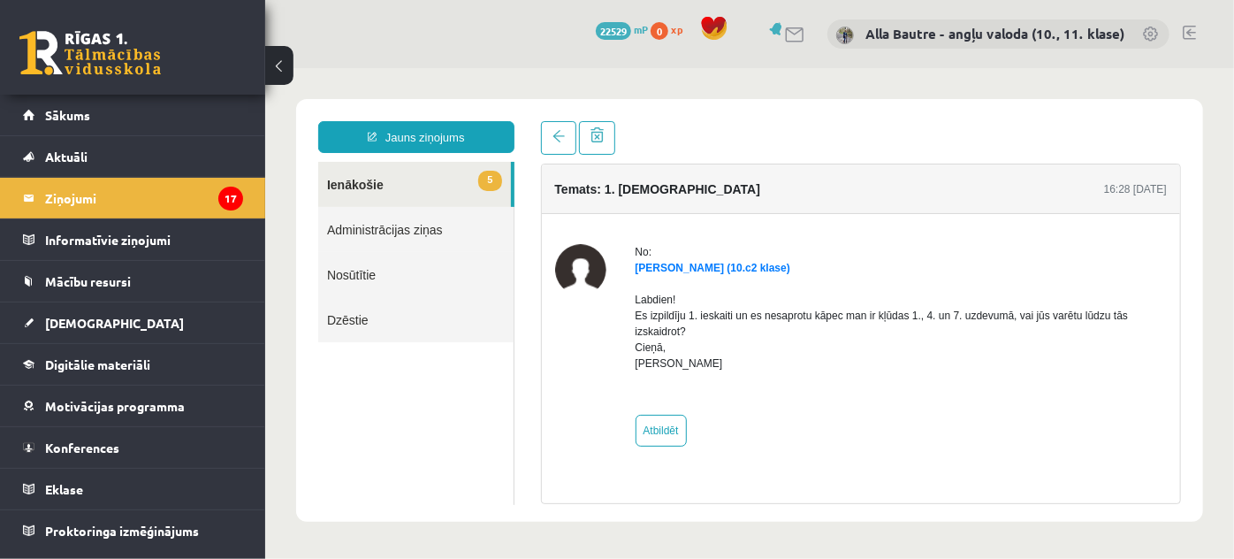
scroll to position [0, 0]
click at [355, 181] on link "5 Ienākošie" at bounding box center [413, 183] width 193 height 45
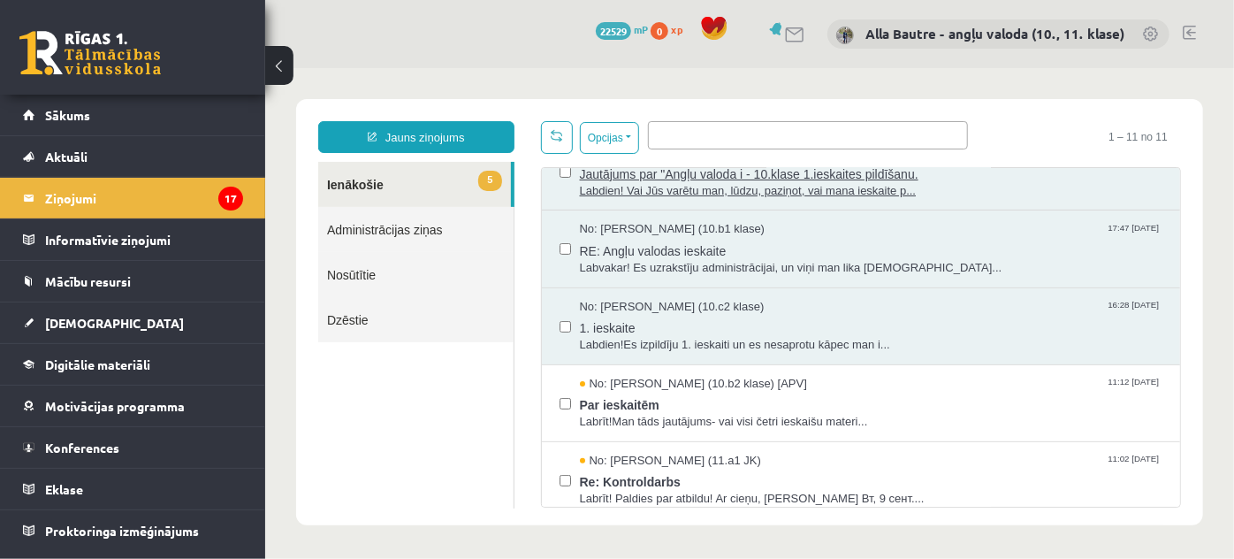
scroll to position [241, 0]
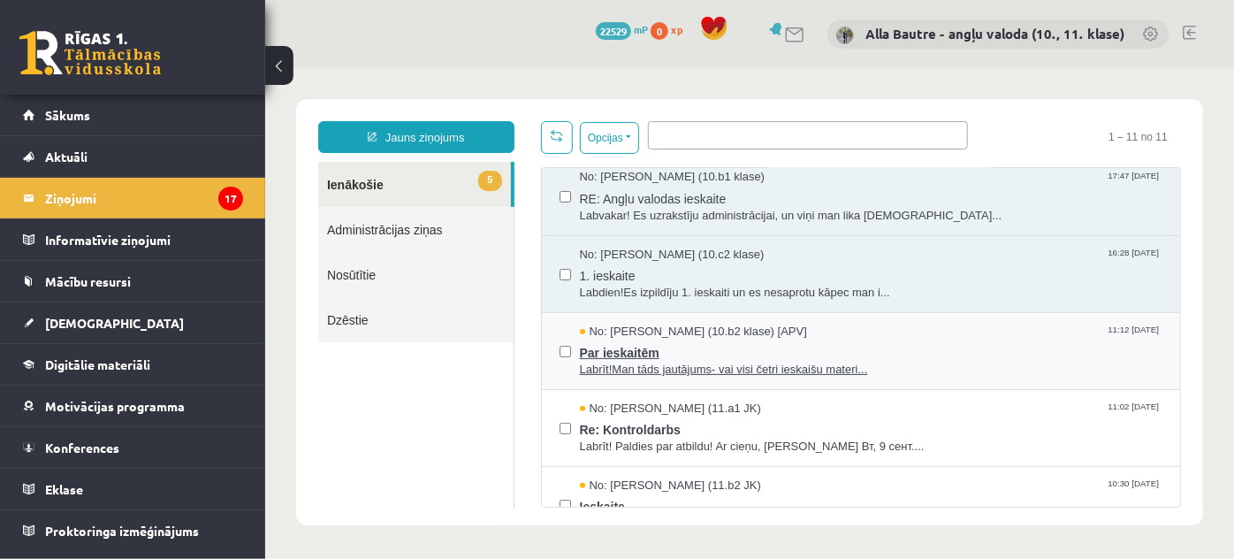
click at [664, 363] on span "Labrīt!Man tāds jautājums- vai visi četri ieskaišu materi..." at bounding box center [871, 369] width 584 height 17
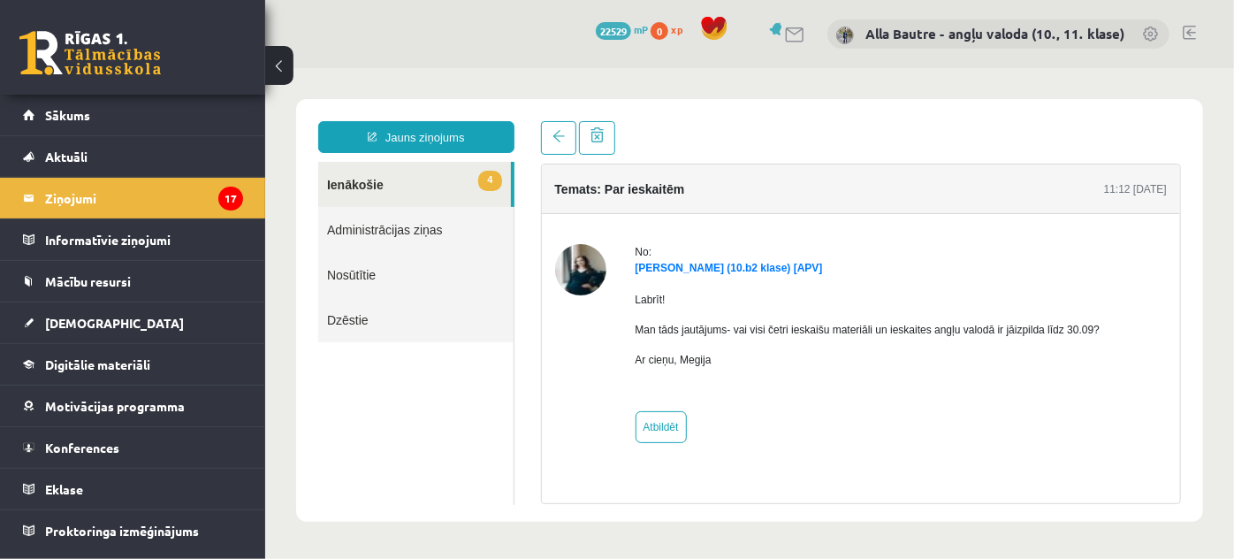
scroll to position [0, 0]
click at [355, 181] on link "4 Ienākošie" at bounding box center [413, 183] width 193 height 45
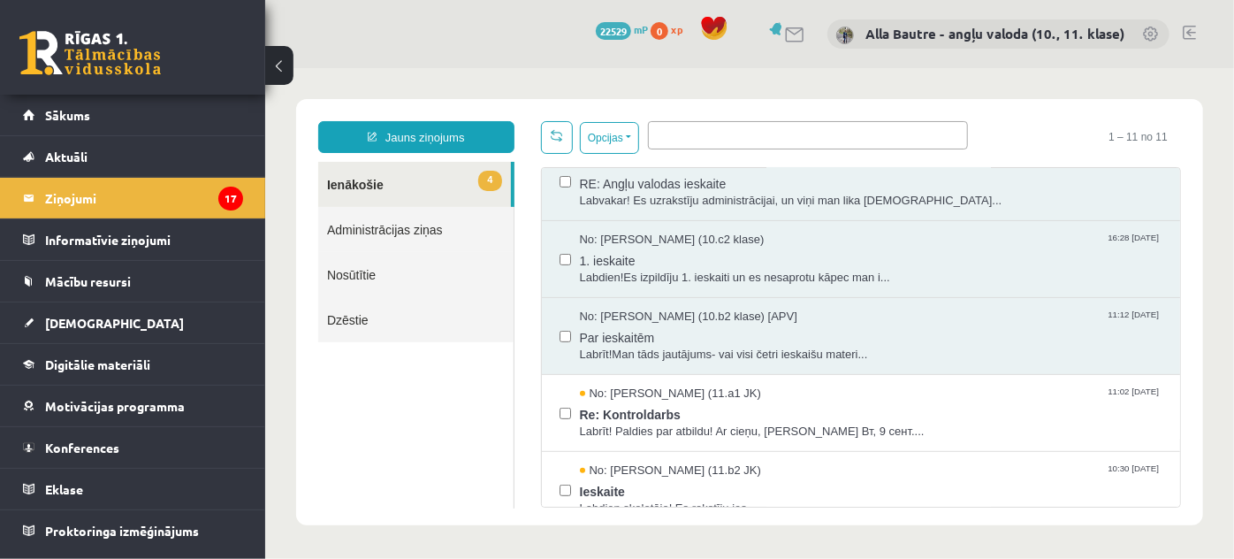
scroll to position [321, 0]
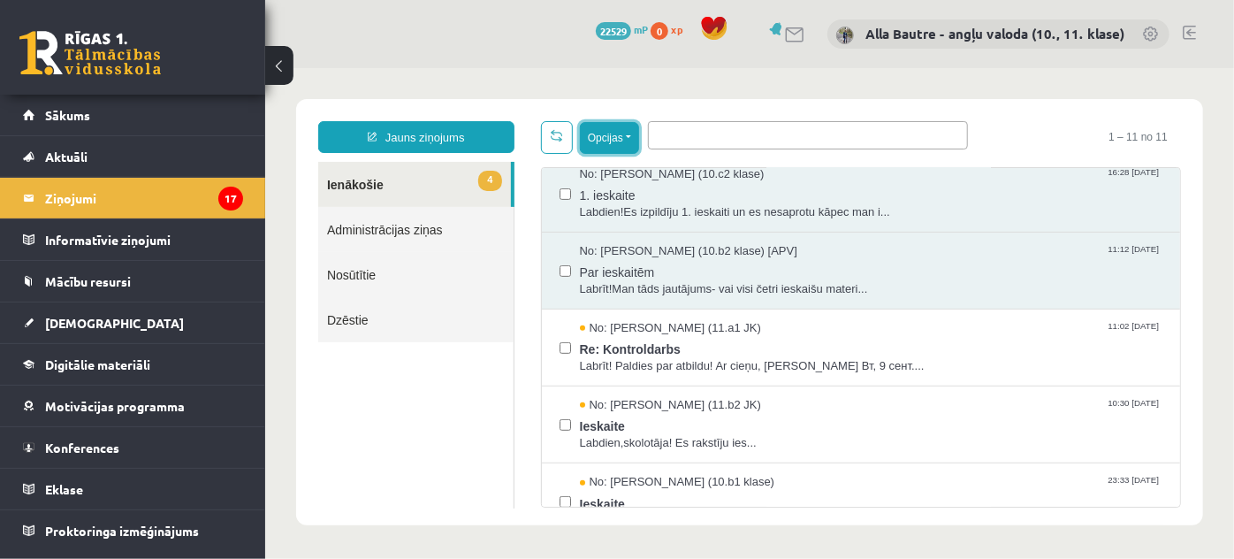
click at [633, 134] on button "Opcijas" at bounding box center [608, 137] width 59 height 32
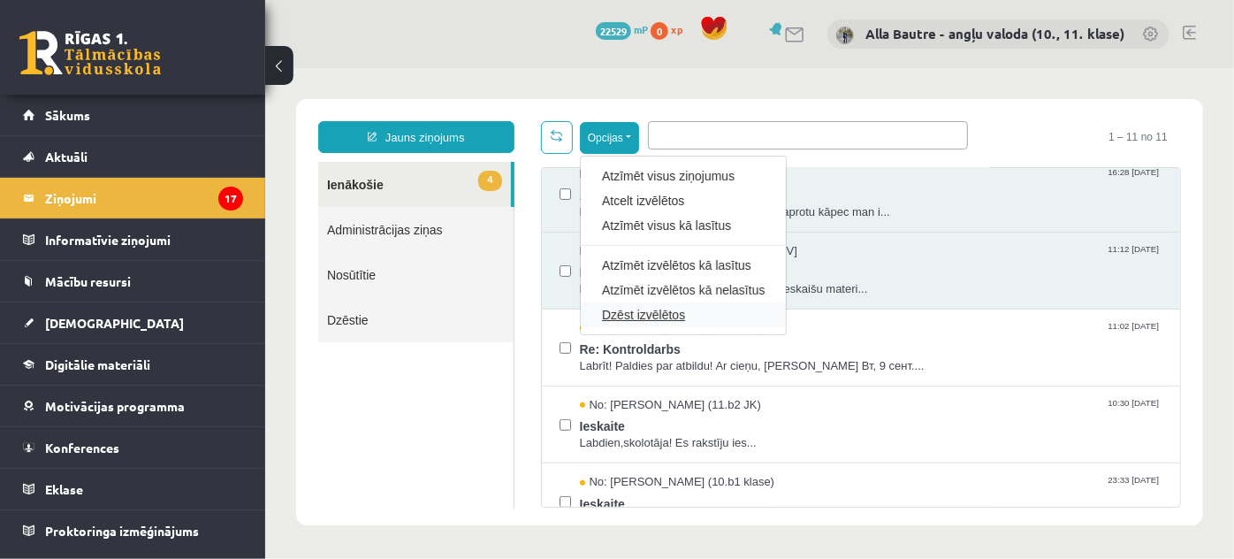
click at [647, 309] on link "Dzēst izvēlētos" at bounding box center [682, 314] width 163 height 18
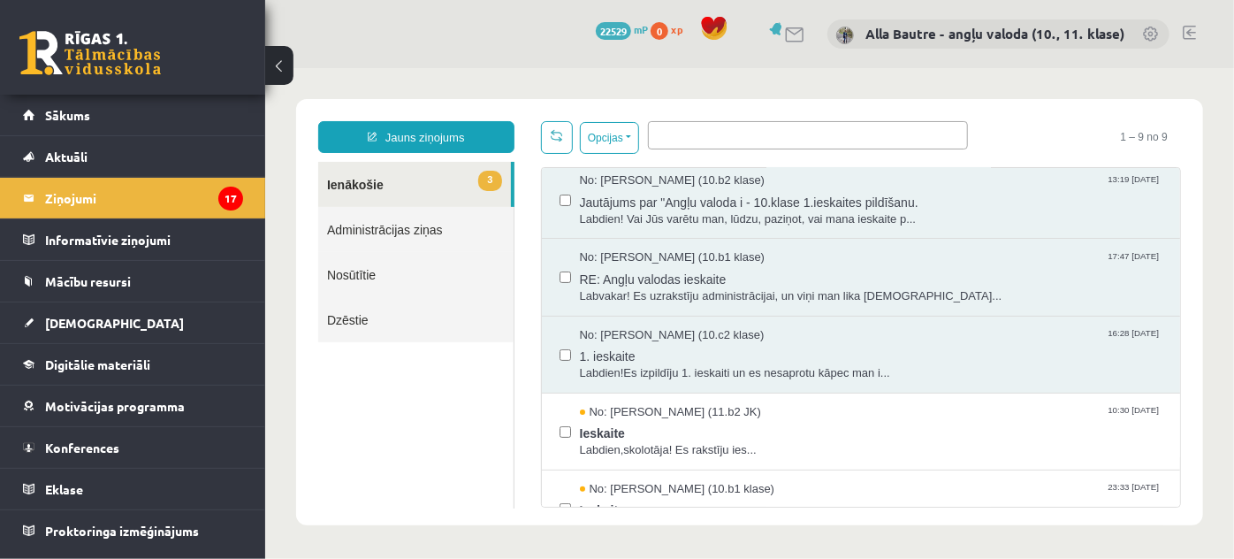
scroll to position [241, 0]
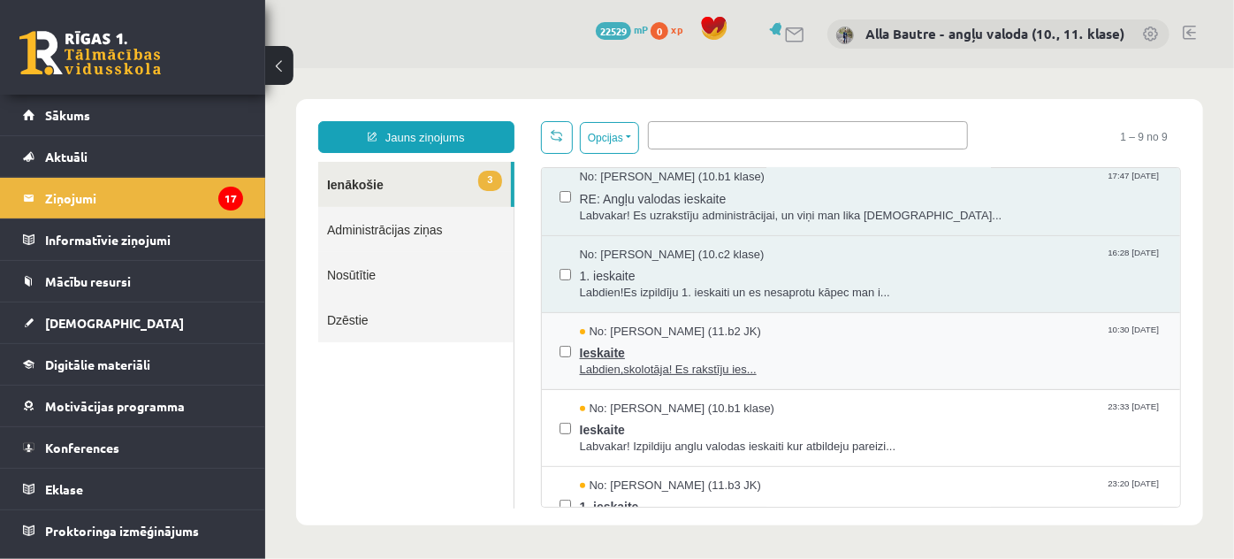
click at [673, 368] on span "Labdien,skolotāja! Es rakstīju ies..." at bounding box center [871, 369] width 584 height 17
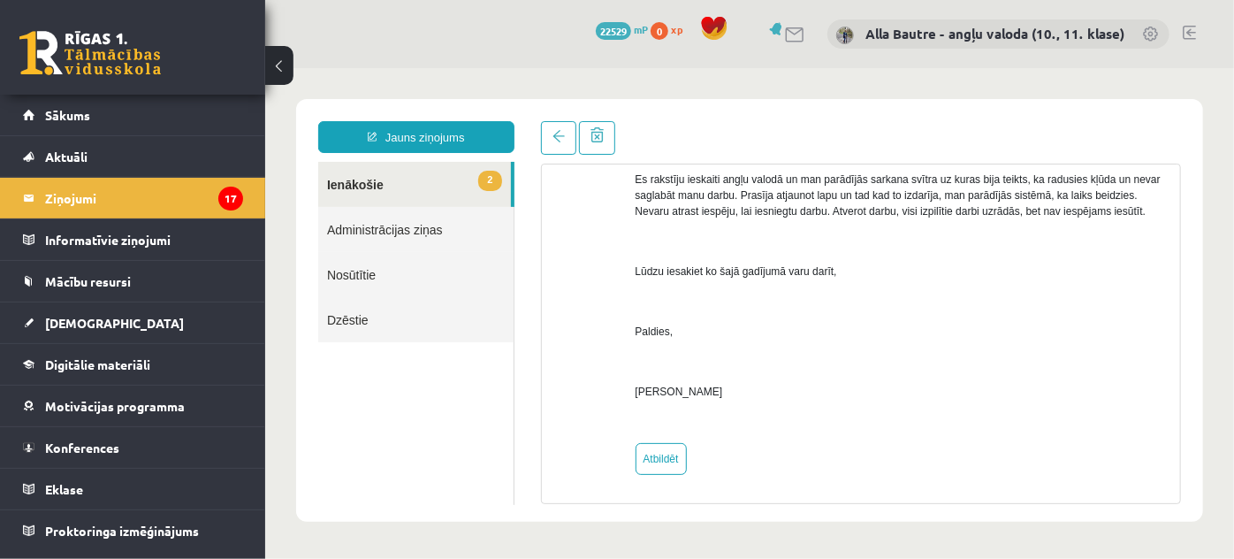
scroll to position [241, 0]
click at [659, 457] on link "Atbildēt" at bounding box center [660, 457] width 51 height 32
type input "**********"
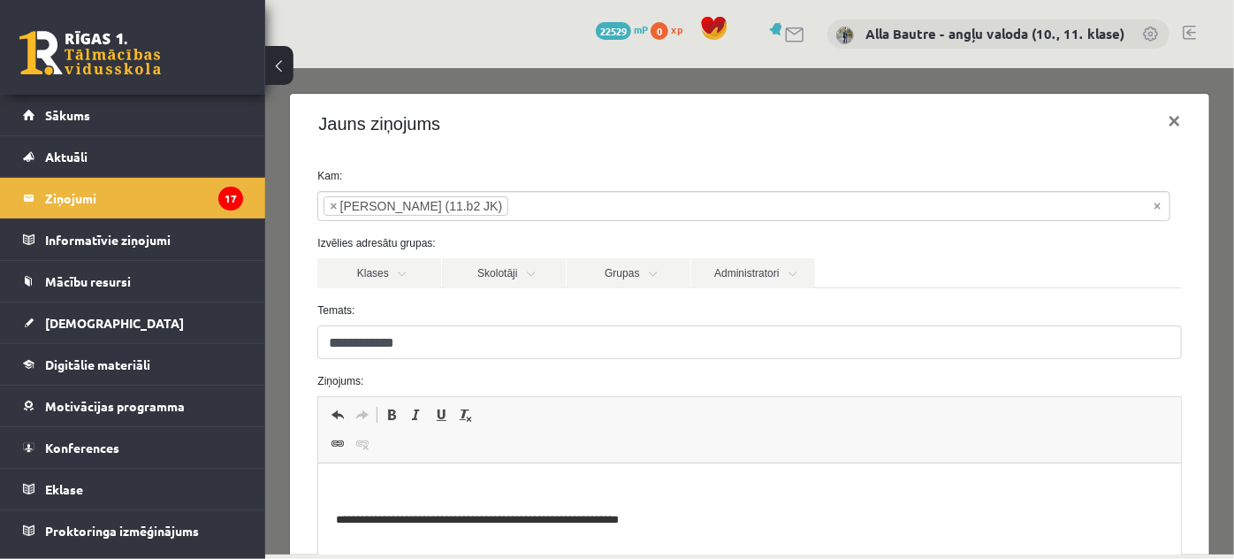
click at [355, 485] on p "Editor, wiswyg-editor-47024904611440-1757683807-219" at bounding box center [749, 490] width 827 height 19
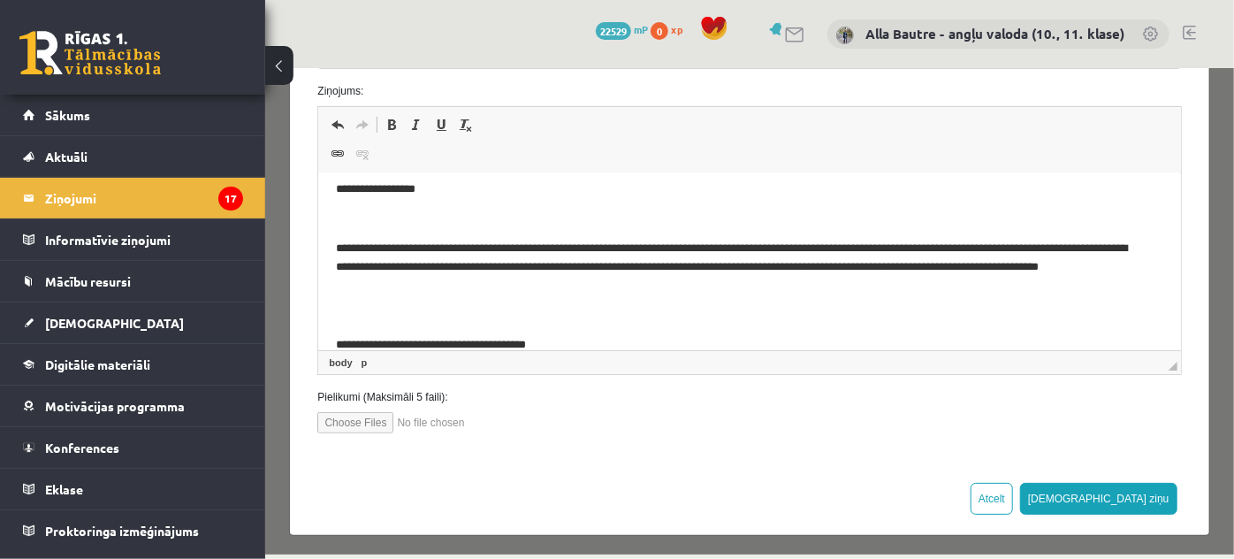
scroll to position [294, 0]
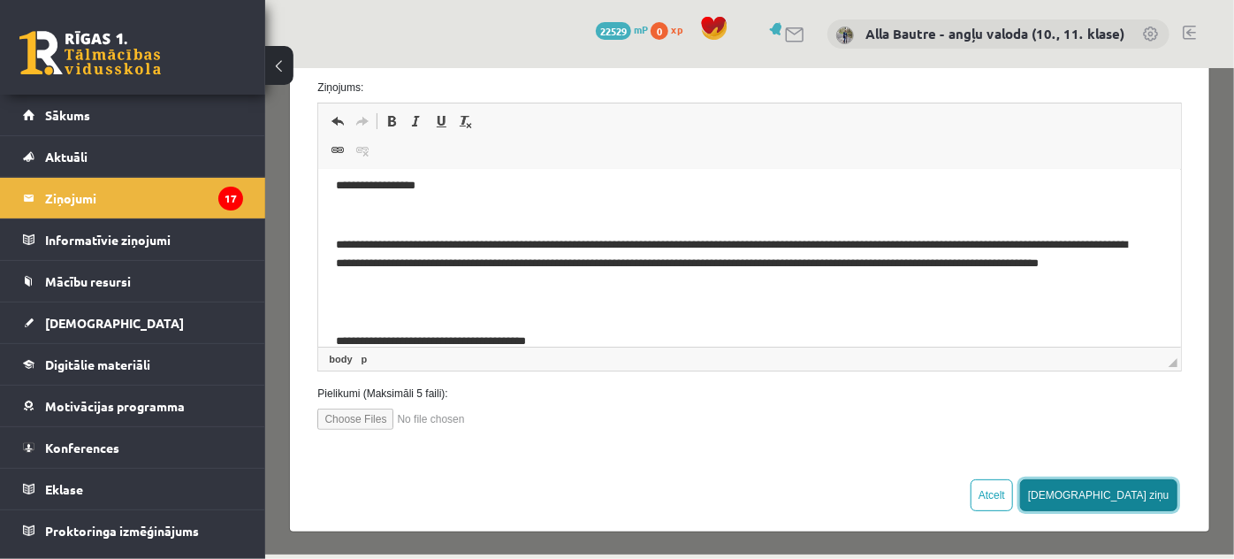
click at [1127, 493] on button "Sūtīt ziņu" at bounding box center [1098, 494] width 157 height 32
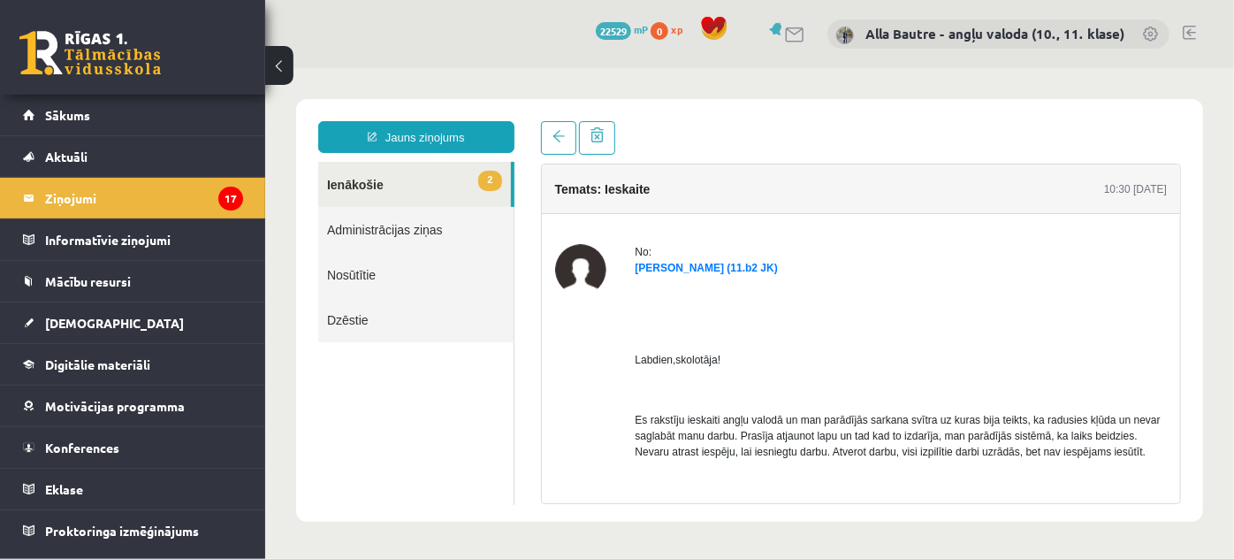
scroll to position [0, 0]
click at [350, 180] on link "2 Ienākošie" at bounding box center [413, 183] width 193 height 45
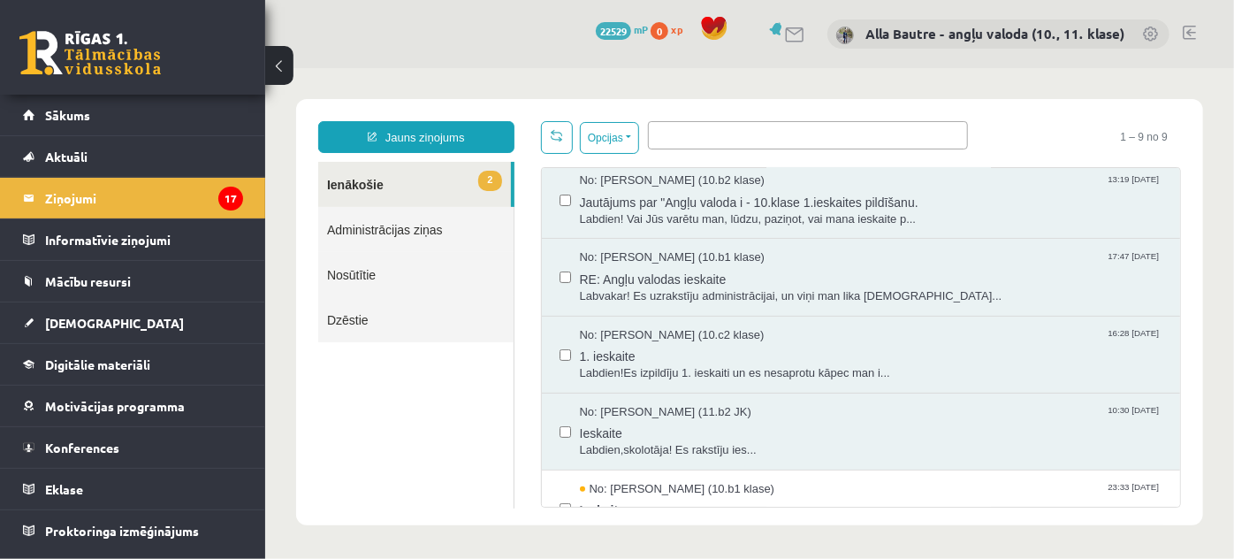
scroll to position [321, 0]
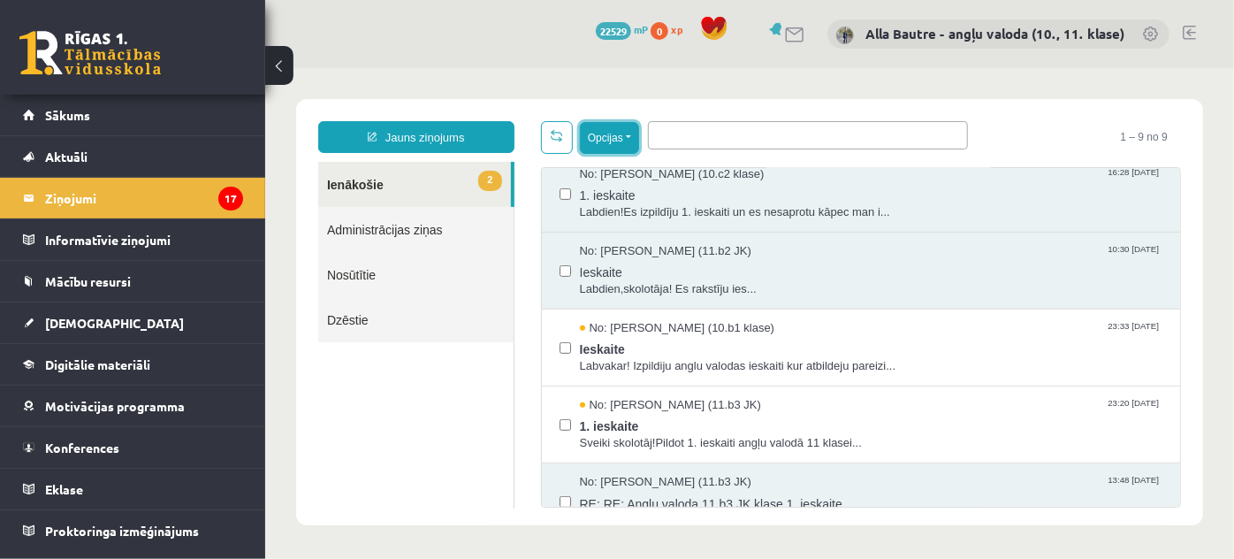
click at [628, 136] on button "Opcijas" at bounding box center [608, 137] width 59 height 32
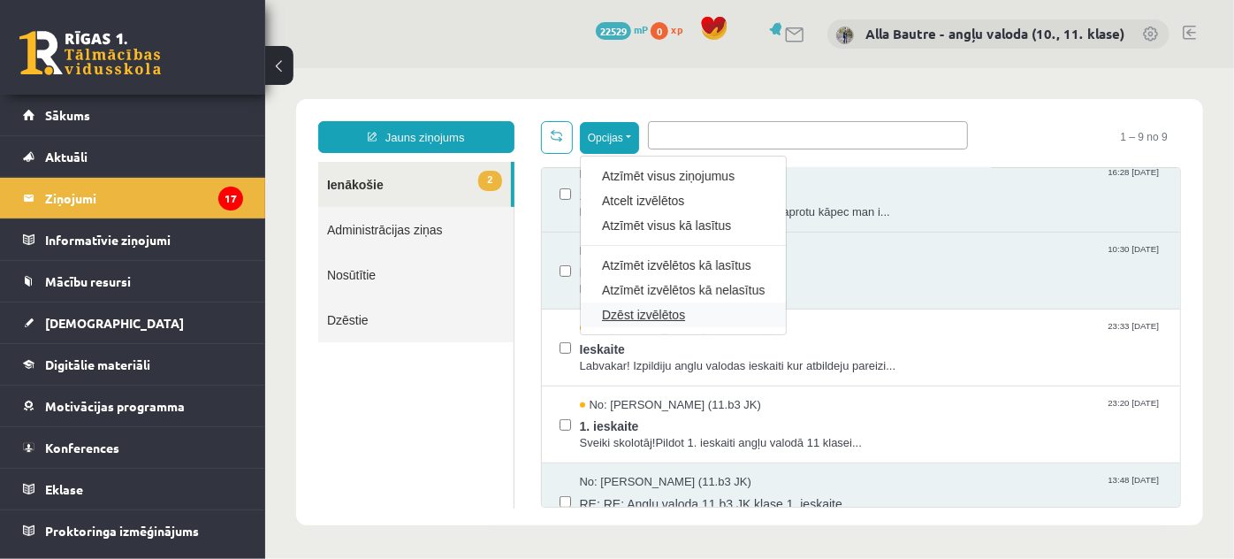
click at [626, 309] on link "Dzēst izvēlētos" at bounding box center [682, 314] width 163 height 18
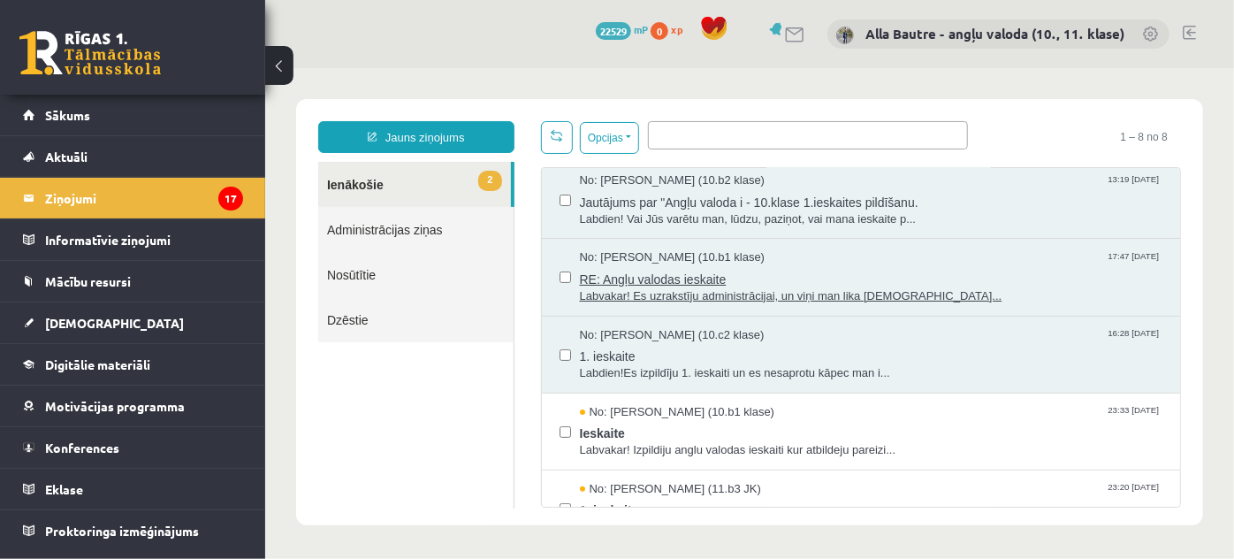
scroll to position [241, 0]
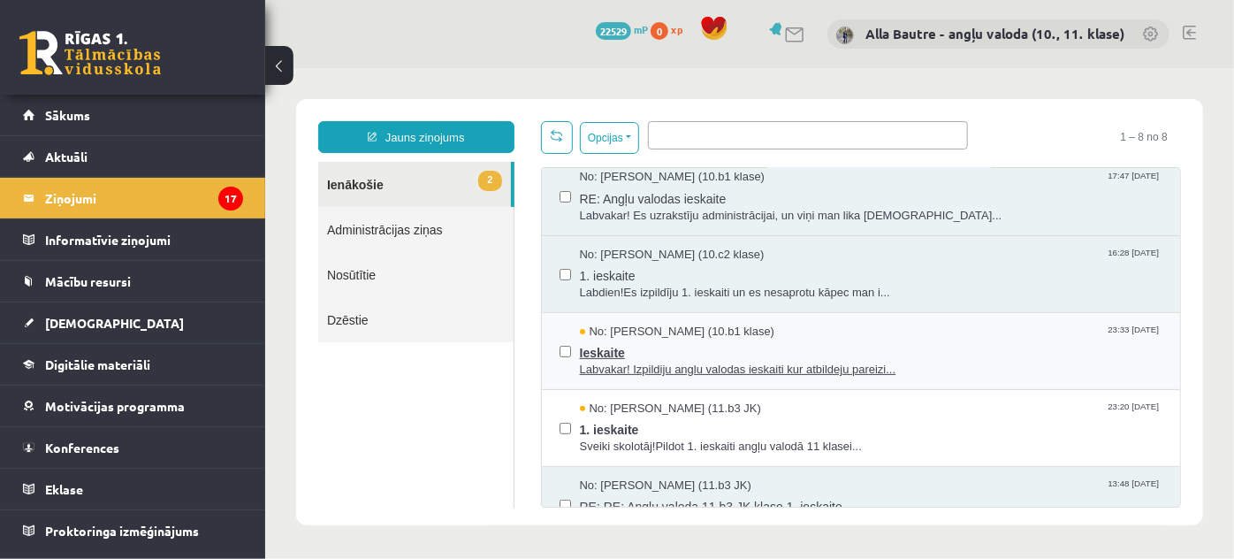
click at [798, 366] on span "Labvakar! Izpildiju anglu valodas ieskaiti kur atbildeju pareizi..." at bounding box center [871, 369] width 584 height 17
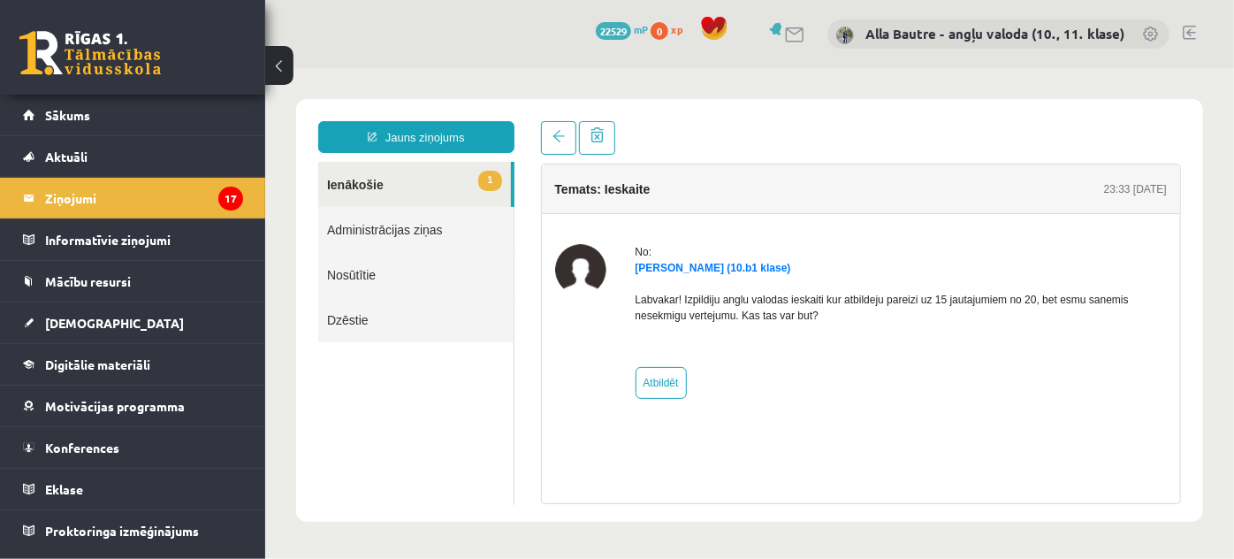
scroll to position [0, 0]
click at [362, 180] on link "1 Ienākošie" at bounding box center [413, 183] width 193 height 45
